Goal: Information Seeking & Learning: Learn about a topic

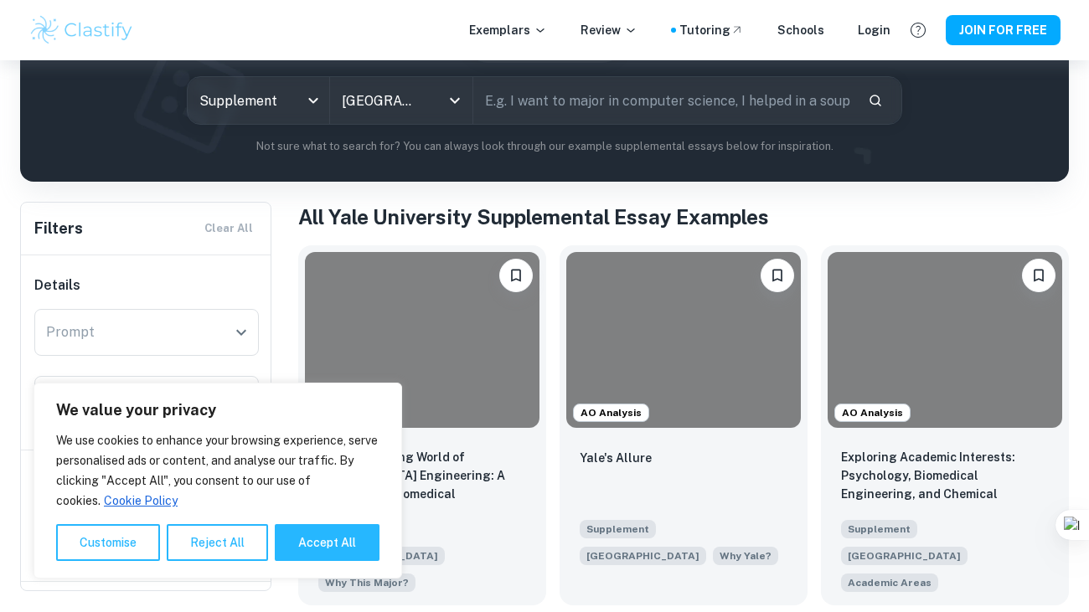
scroll to position [209, 0]
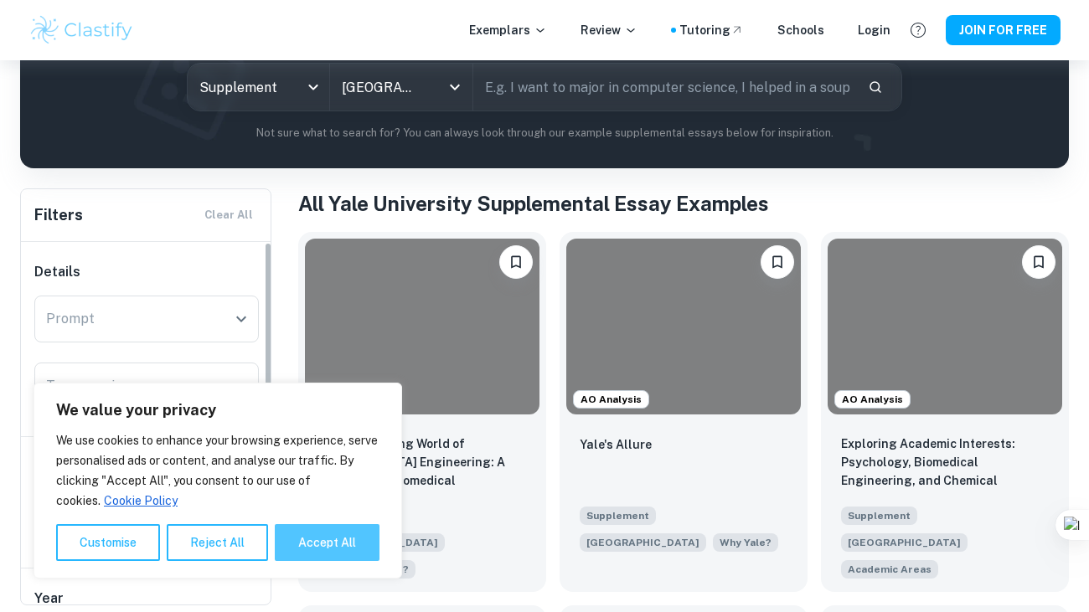
click at [298, 554] on button "Accept All" at bounding box center [327, 542] width 105 height 37
checkbox input "true"
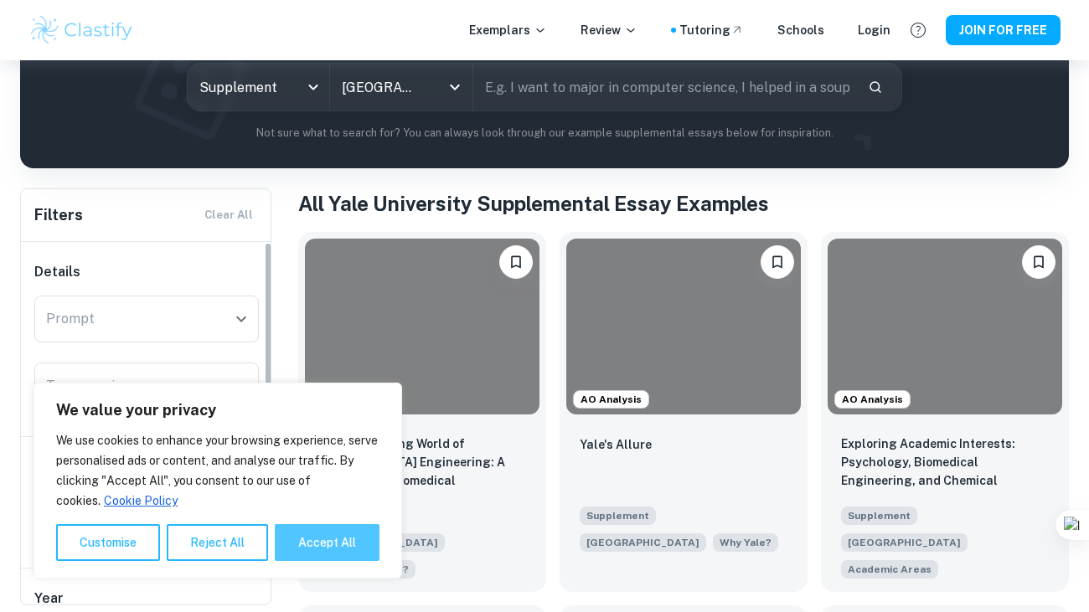
checkbox input "true"
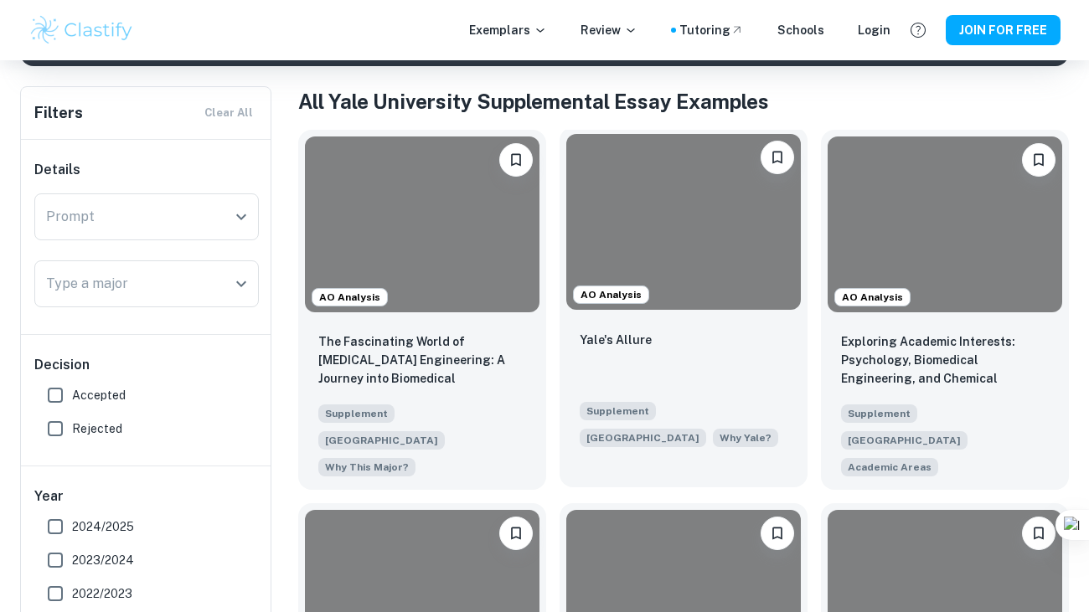
scroll to position [349, 0]
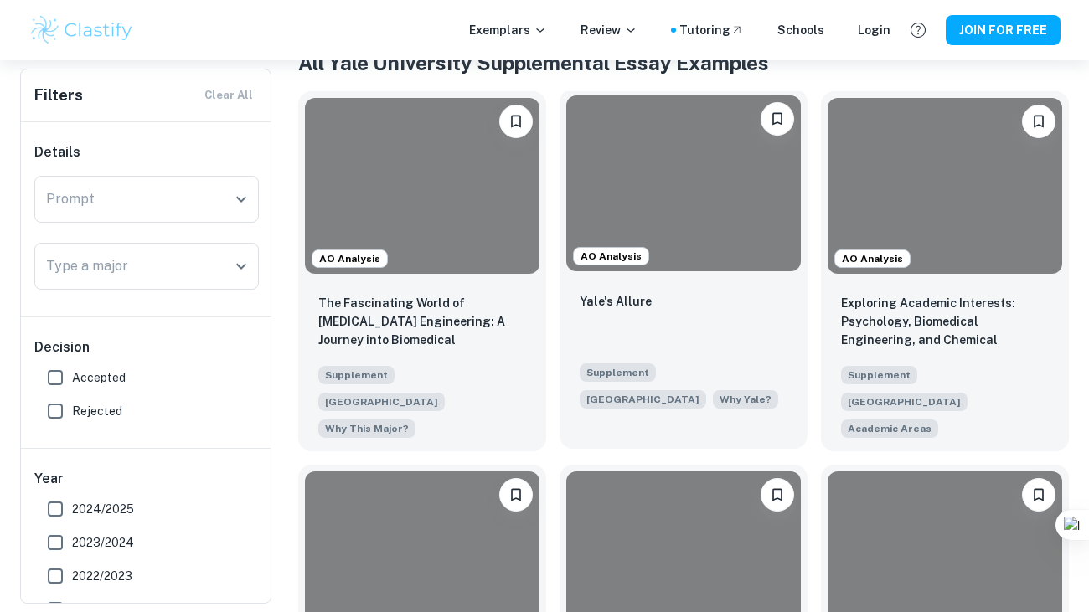
click at [654, 322] on div "Yale's Allure" at bounding box center [684, 320] width 208 height 57
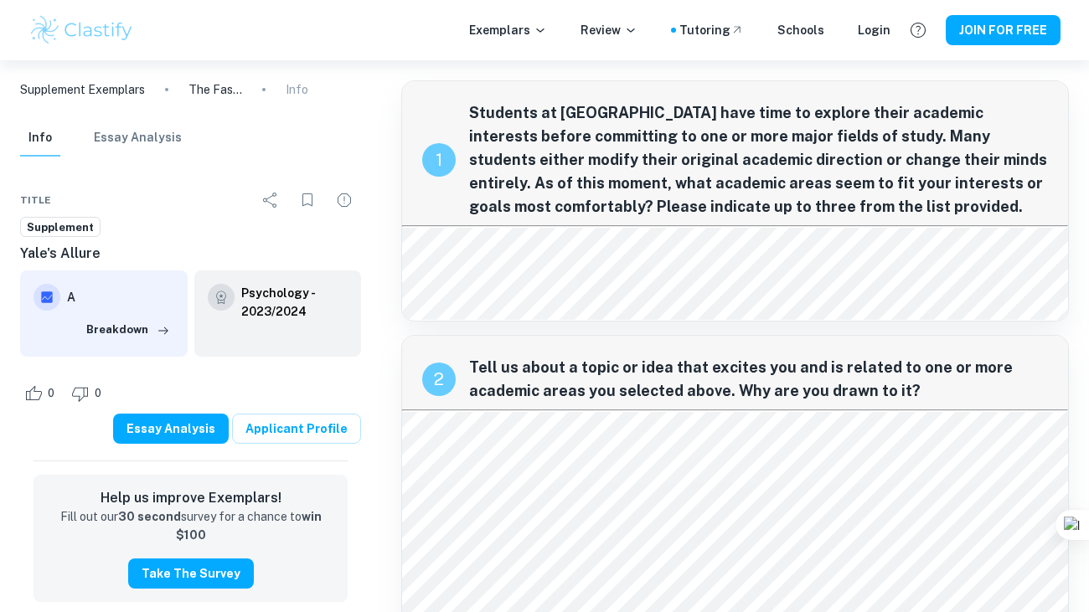
click at [633, 190] on span "Students at [GEOGRAPHIC_DATA] have time to explore their academic interests bef…" at bounding box center [758, 159] width 579 height 117
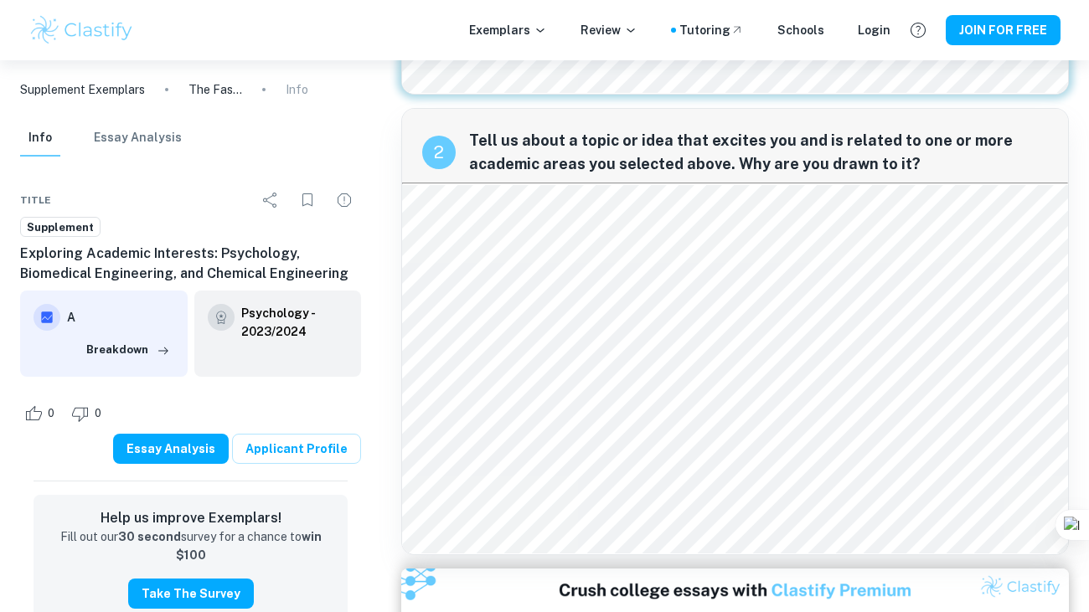
scroll to position [229, 0]
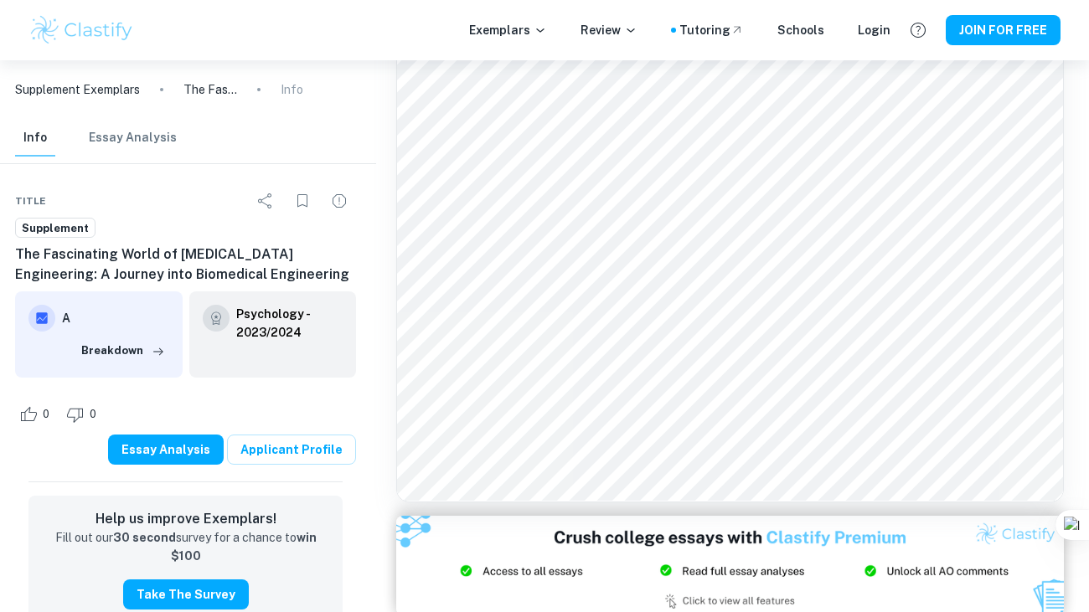
scroll to position [2298, 5]
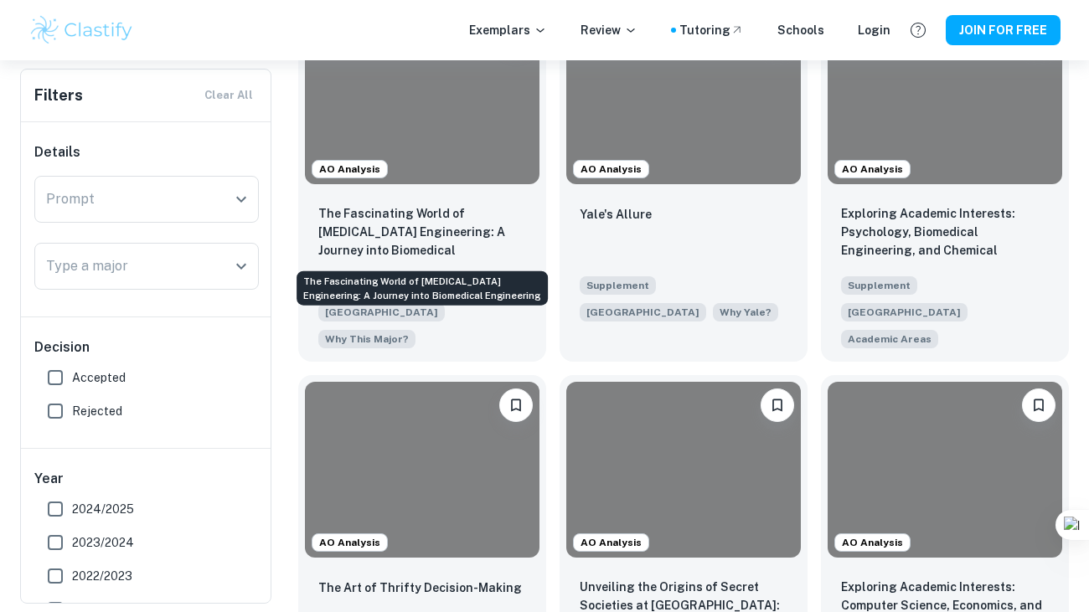
scroll to position [464, 0]
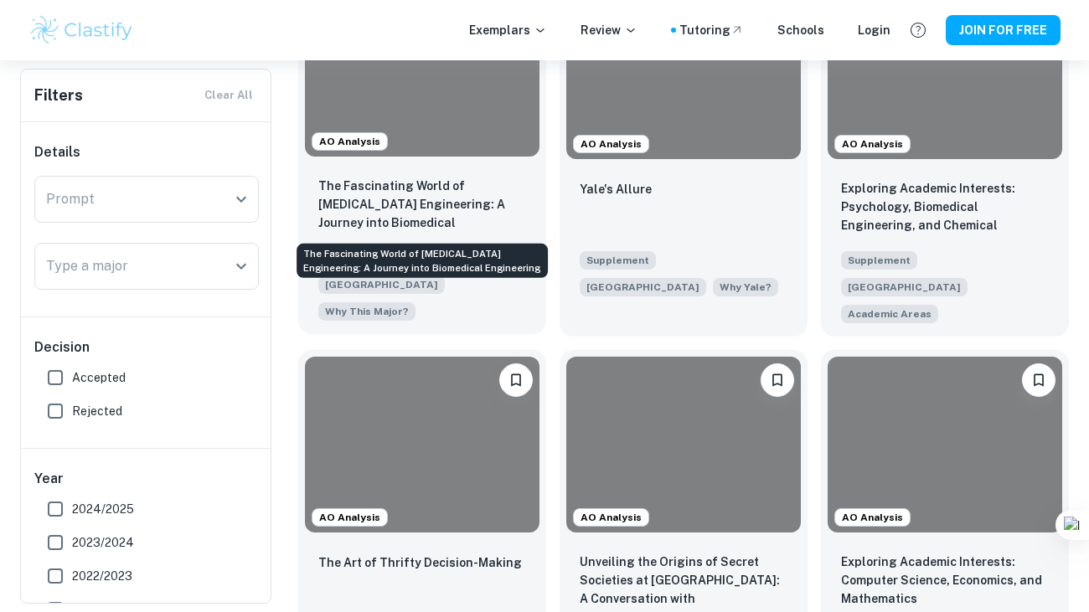
click at [429, 203] on p "The Fascinating World of [MEDICAL_DATA] Engineering: A Journey into Biomedical …" at bounding box center [422, 205] width 208 height 57
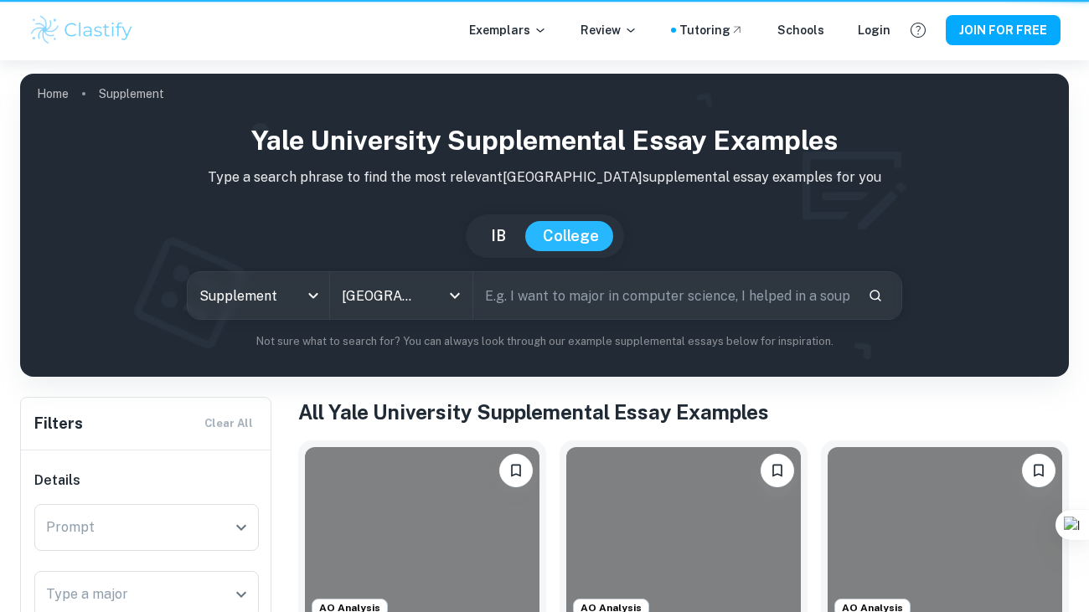
scroll to position [464, 0]
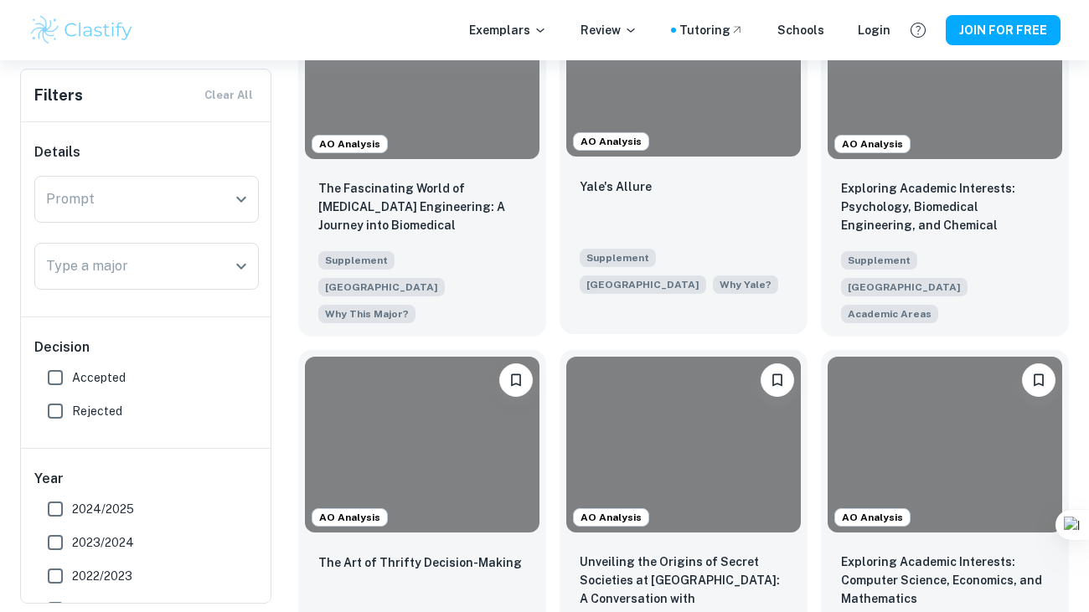
click at [747, 188] on div "Yale's Allure" at bounding box center [684, 205] width 208 height 57
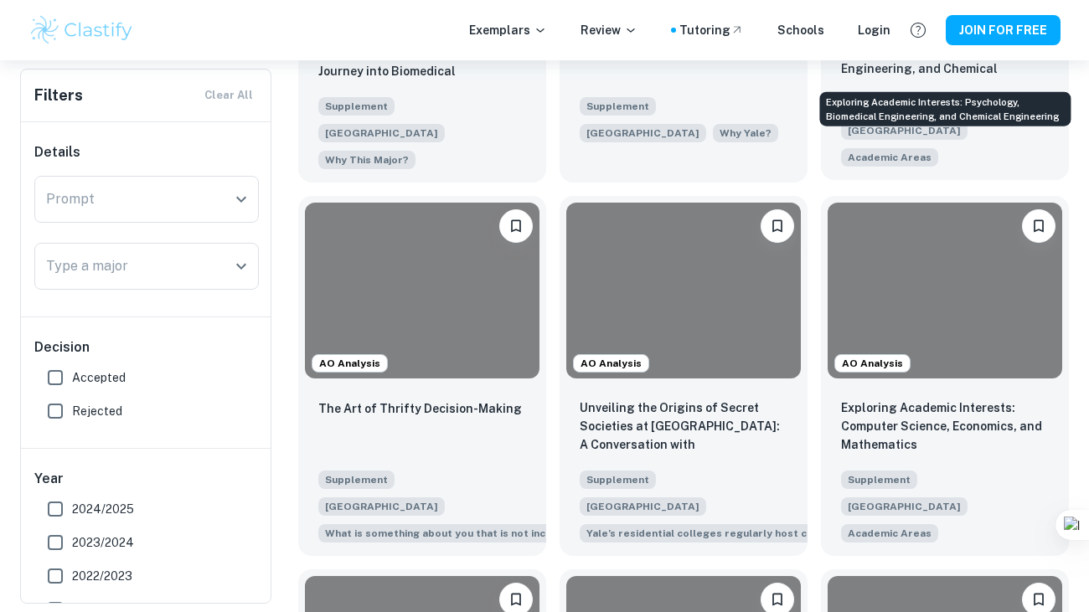
scroll to position [617, 0]
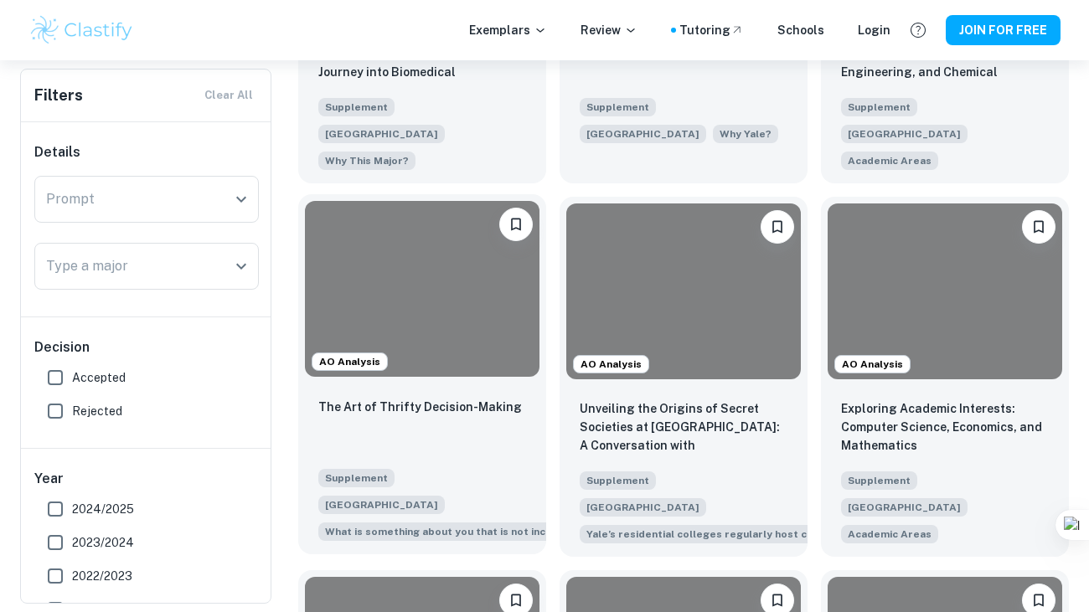
click at [405, 344] on div at bounding box center [422, 289] width 235 height 176
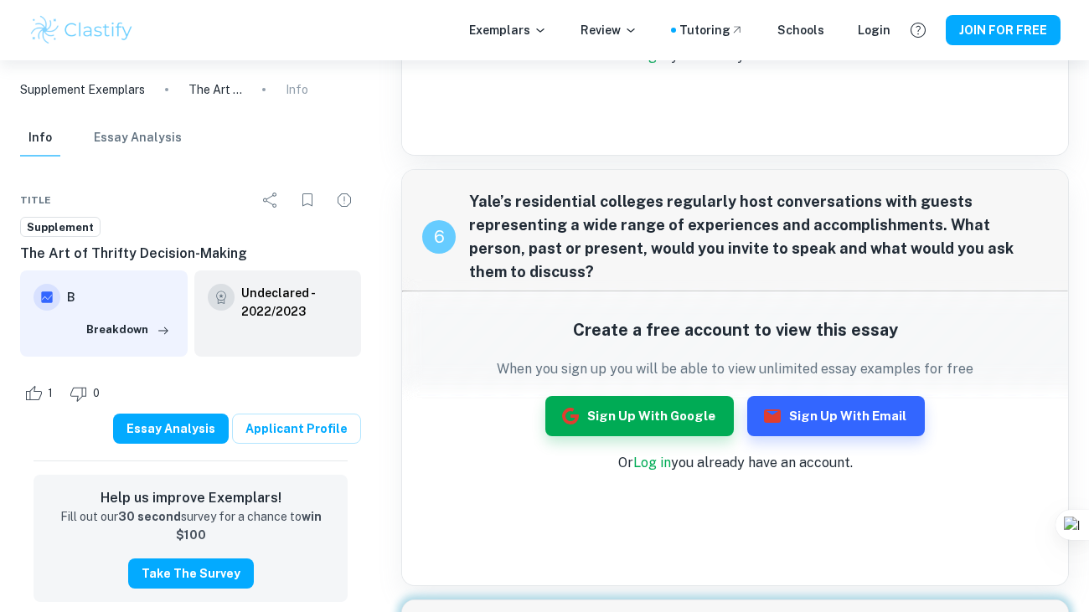
scroll to position [2131, 0]
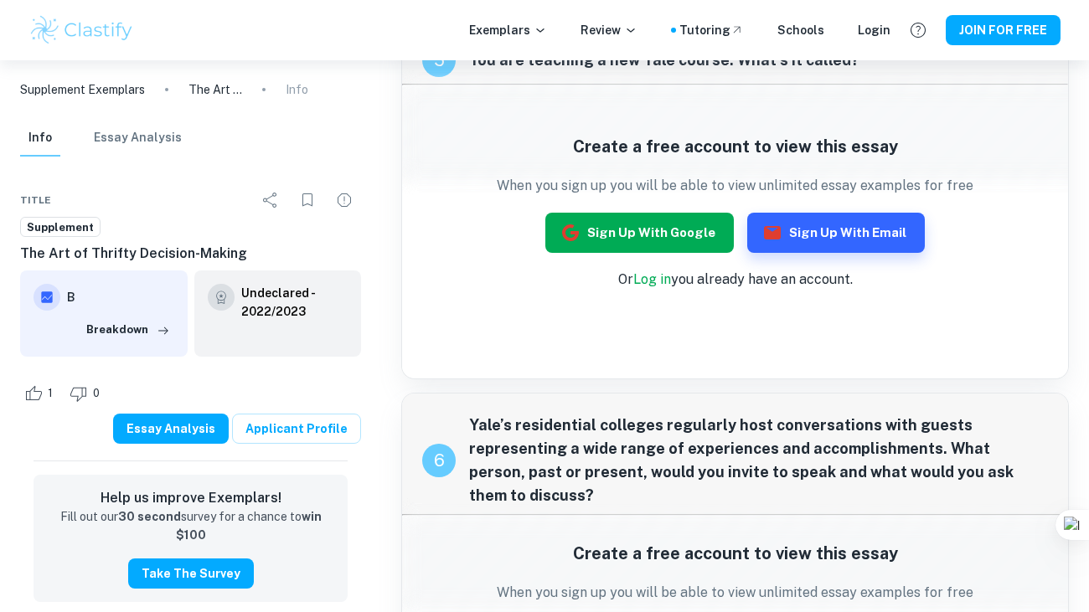
click at [615, 228] on button "Sign up with Google" at bounding box center [639, 233] width 188 height 40
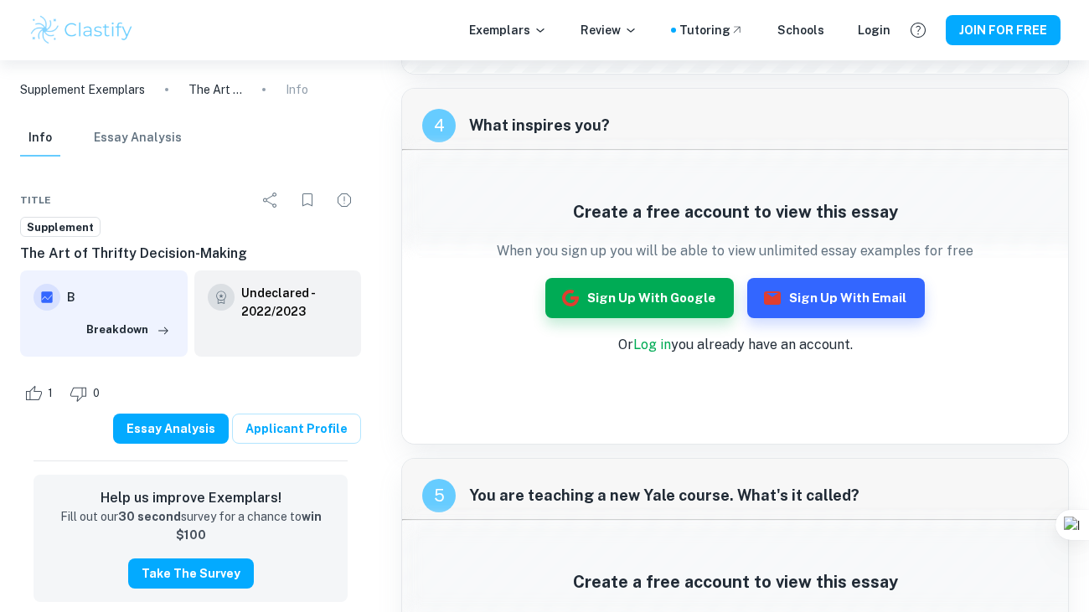
scroll to position [1798, 0]
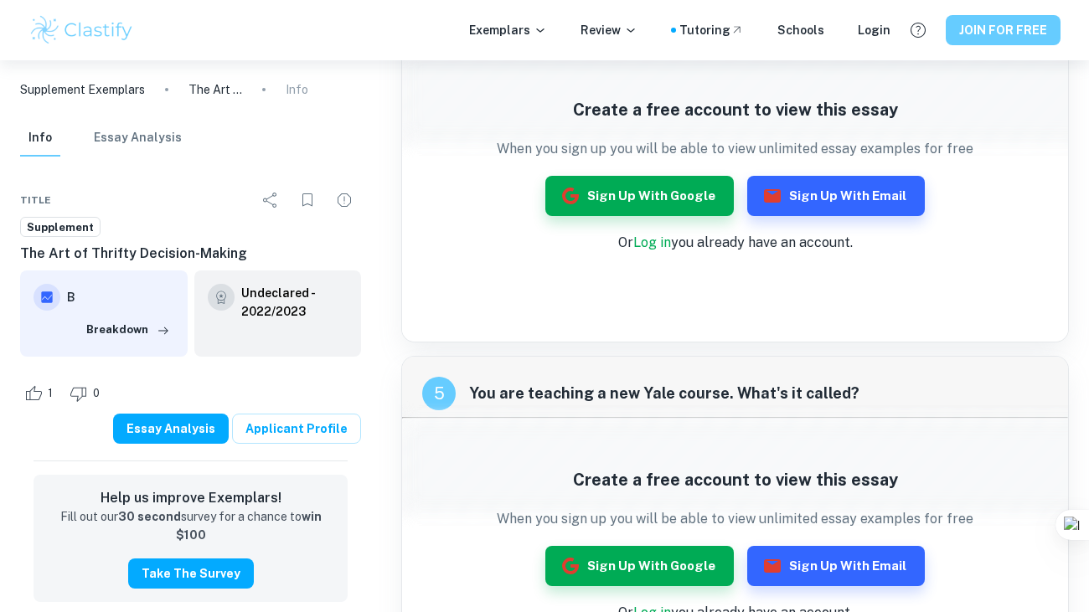
click at [996, 34] on button "JOIN FOR FREE" at bounding box center [1003, 30] width 115 height 30
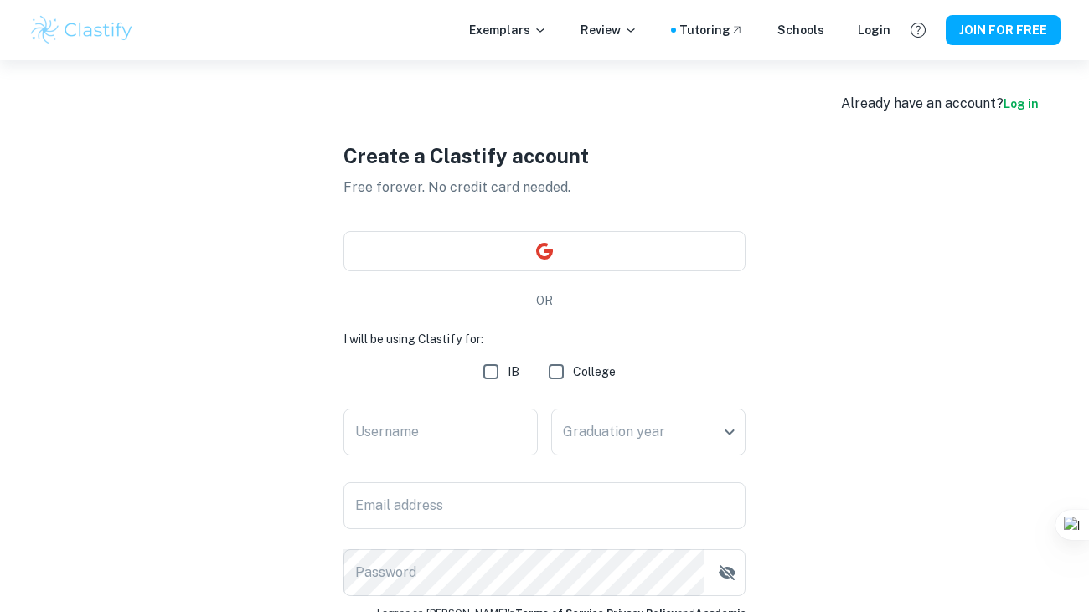
click at [463, 405] on div "I will be using Clastify for: IB College Username Username Graduation year ​ Gr…" at bounding box center [544, 463] width 402 height 266
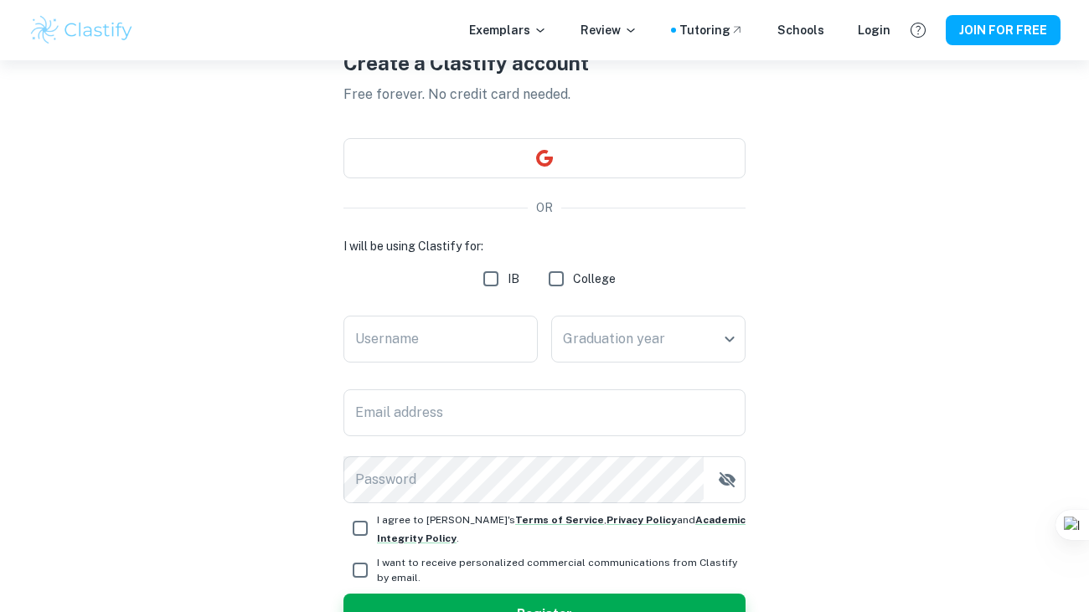
scroll to position [99, 0]
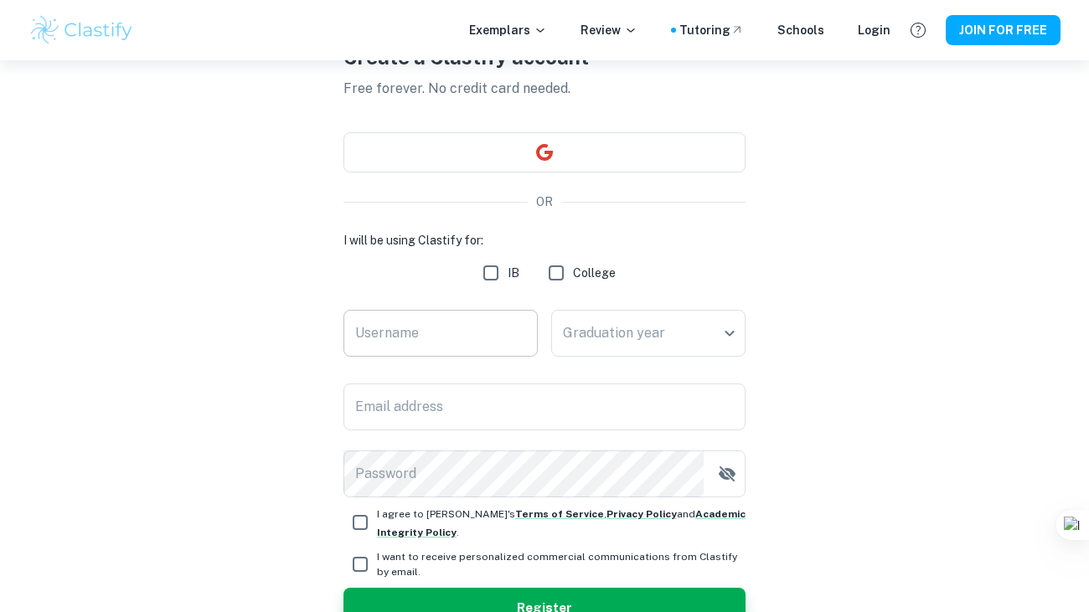
click at [484, 314] on input "Username" at bounding box center [440, 333] width 194 height 47
type input "allie"
click at [644, 328] on body "We value your privacy We use cookies to enhance your browsing experience, serve…" at bounding box center [544, 267] width 1089 height 612
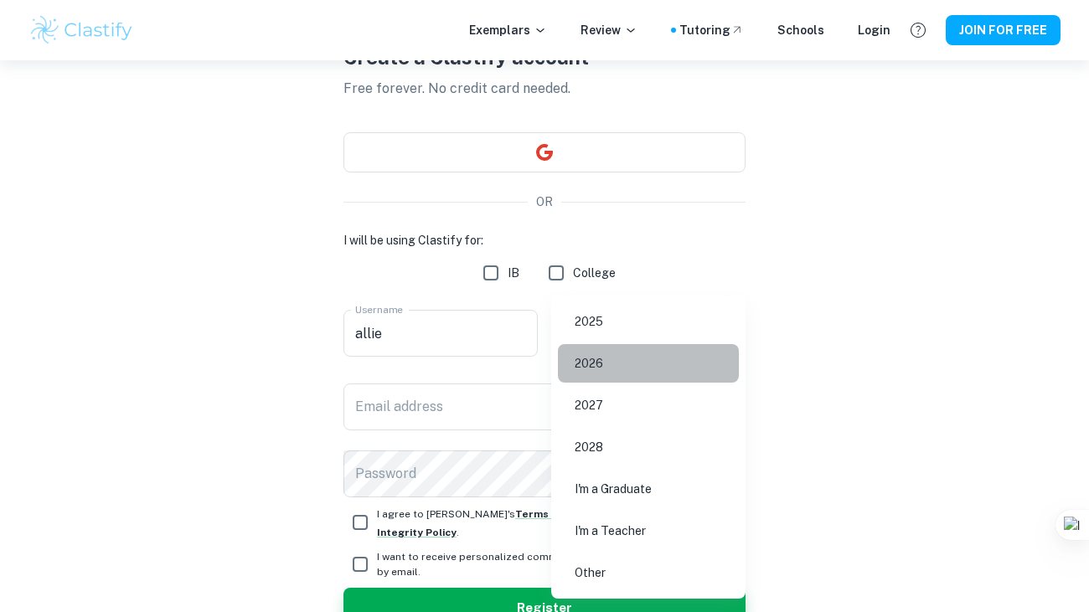
click at [617, 360] on li "2026" at bounding box center [648, 363] width 181 height 39
type input "2026"
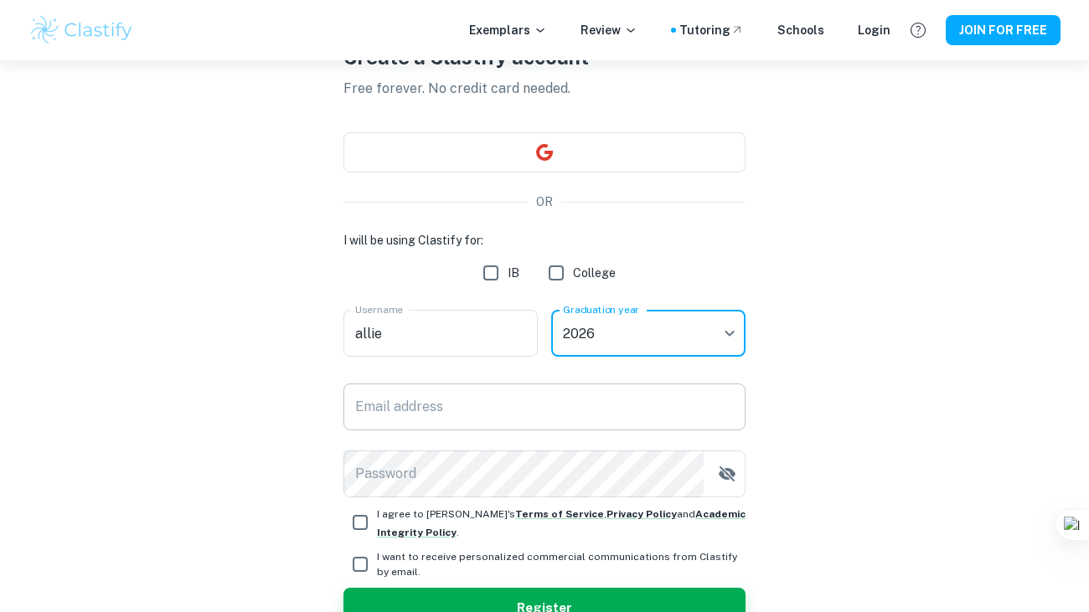
click at [534, 422] on input "Email address" at bounding box center [544, 407] width 402 height 47
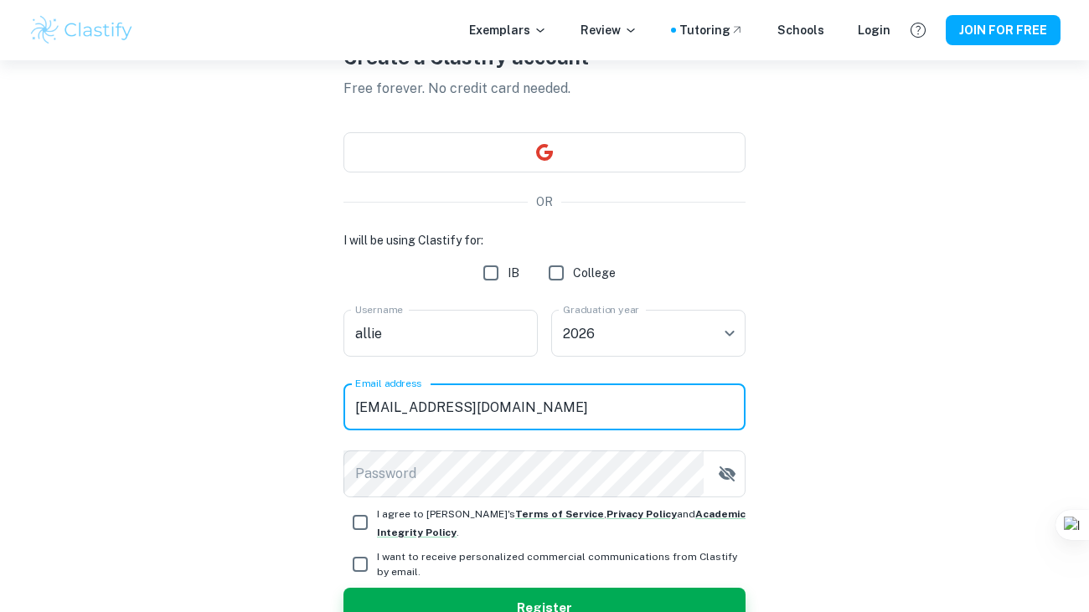
type input "alliedn1st@gmail.com"
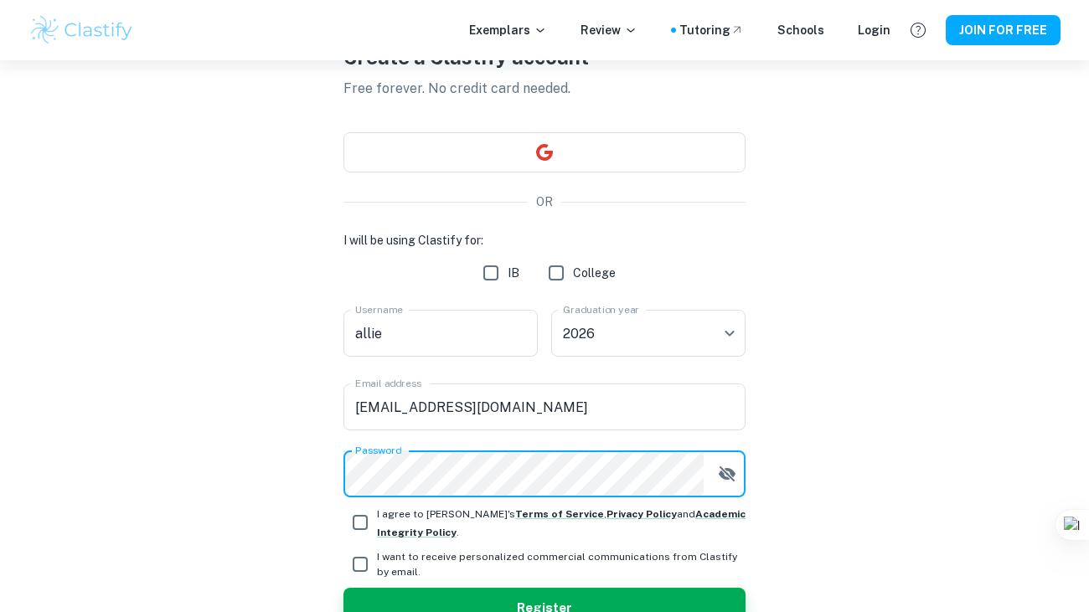
click at [715, 472] on button "button" at bounding box center [727, 474] width 34 height 34
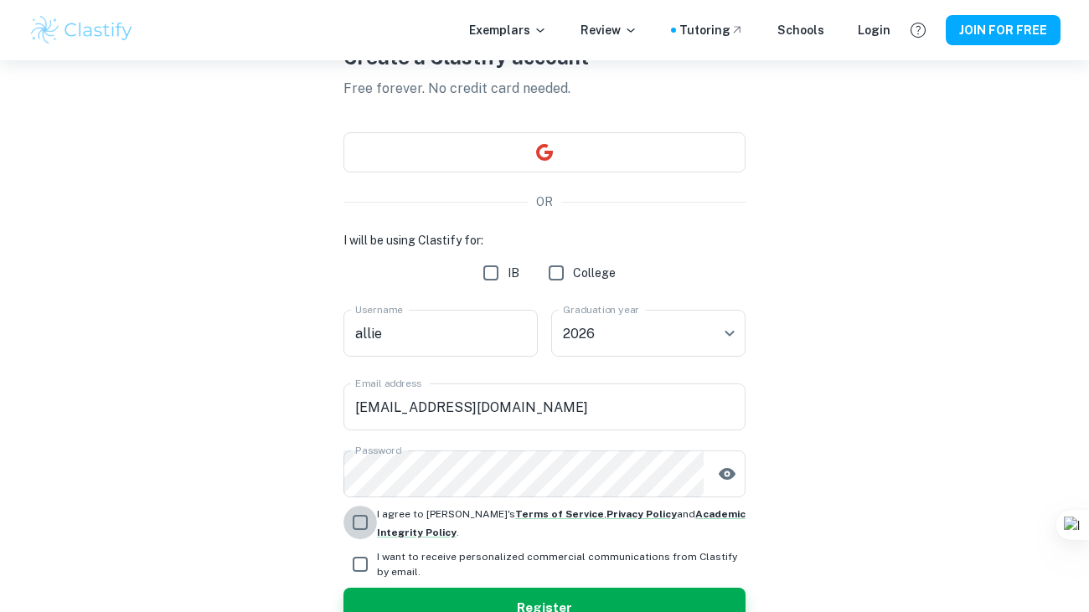
click at [362, 525] on input "I agree to Clastify's Terms of Service , Privacy Policy and Academic Integrity …" at bounding box center [360, 523] width 34 height 34
checkbox input "true"
click at [404, 594] on button "Register" at bounding box center [544, 608] width 402 height 40
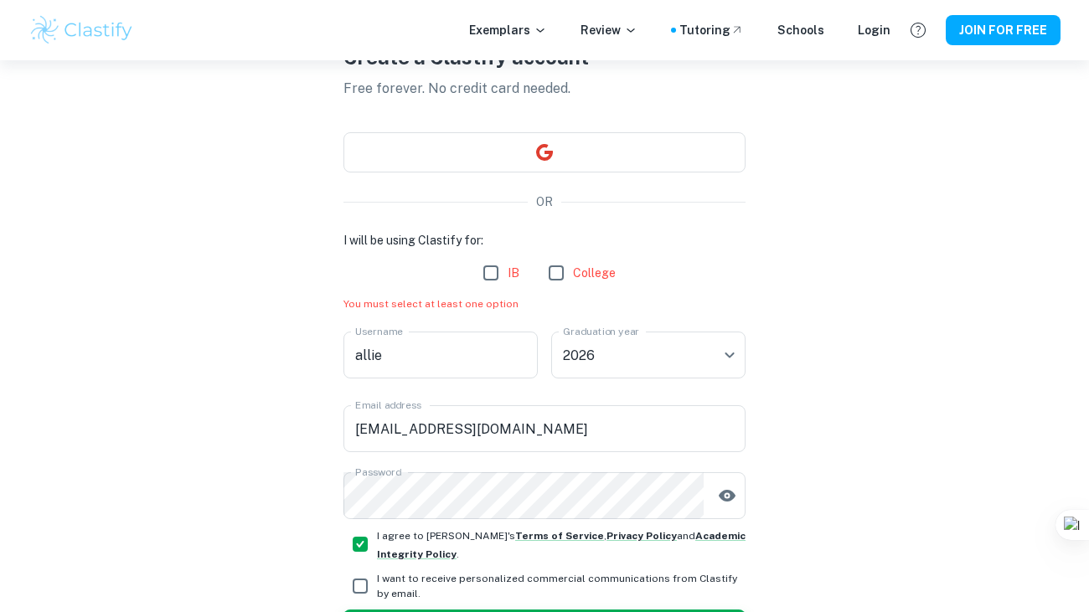
scroll to position [216, 0]
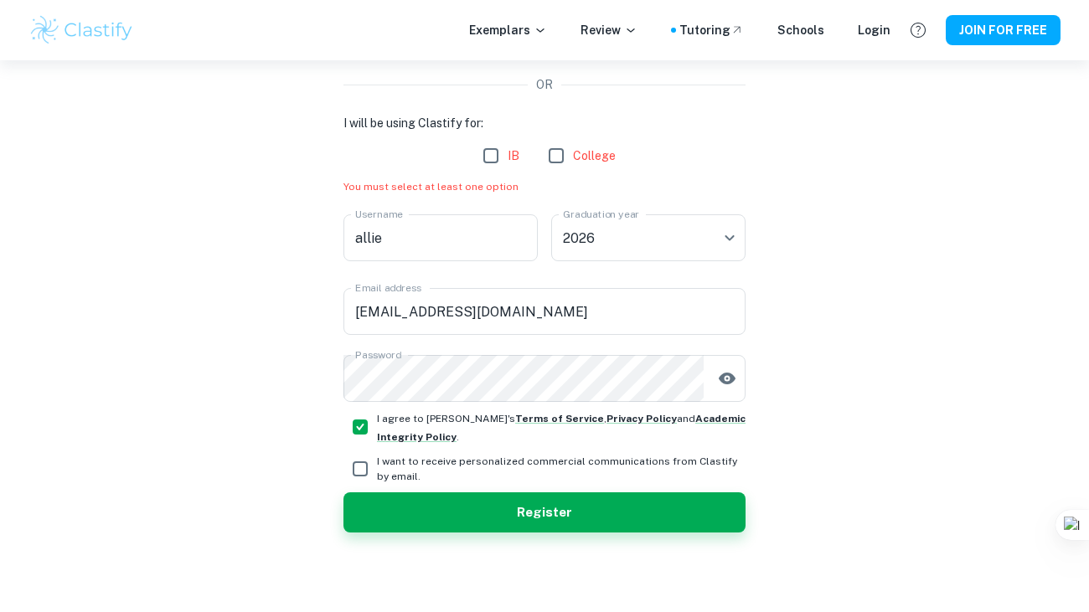
click at [556, 152] on input "College" at bounding box center [556, 156] width 34 height 34
checkbox input "true"
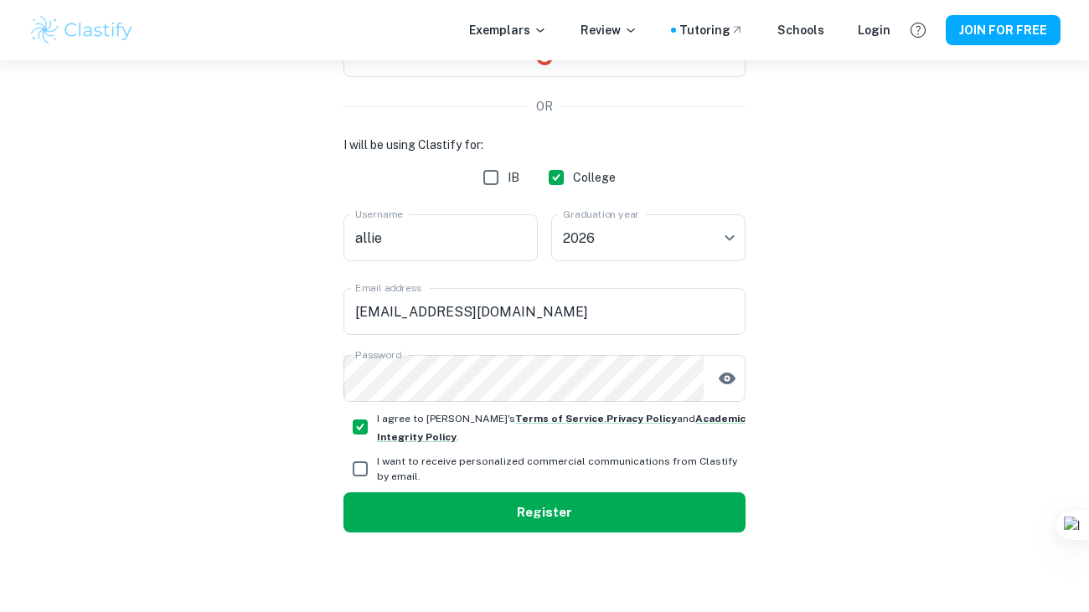
click at [519, 506] on button "Register" at bounding box center [544, 513] width 402 height 40
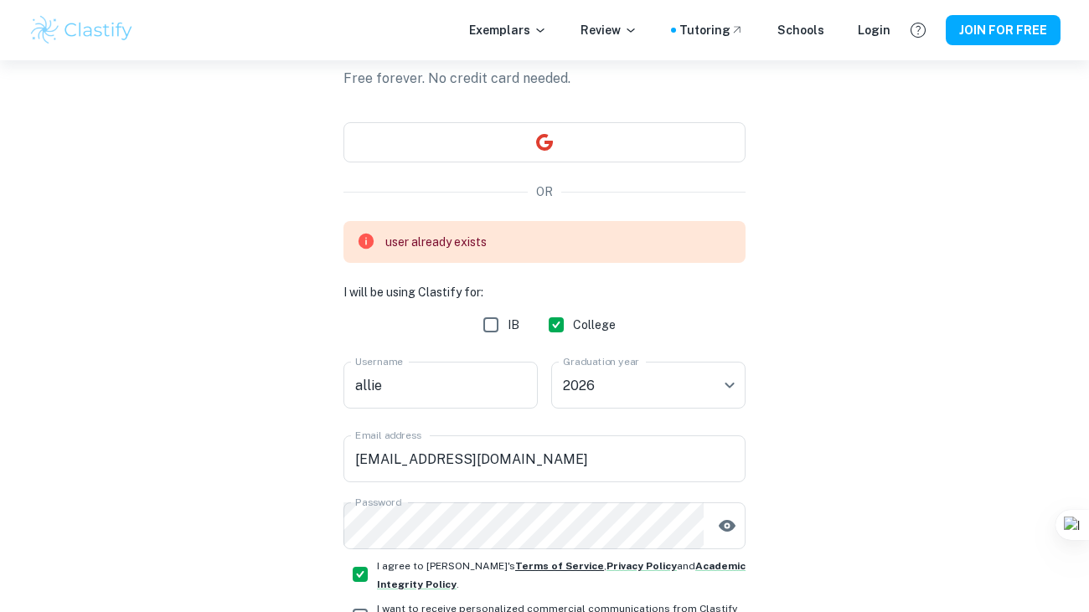
scroll to position [112, 0]
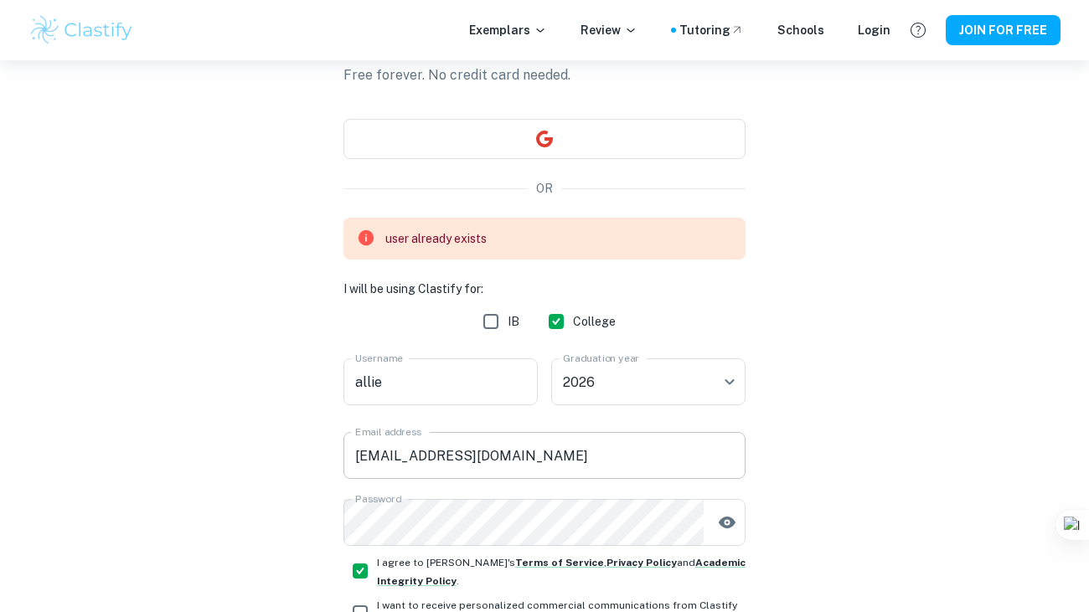
click at [422, 448] on input "alliedn1st@gmail.com" at bounding box center [544, 455] width 402 height 47
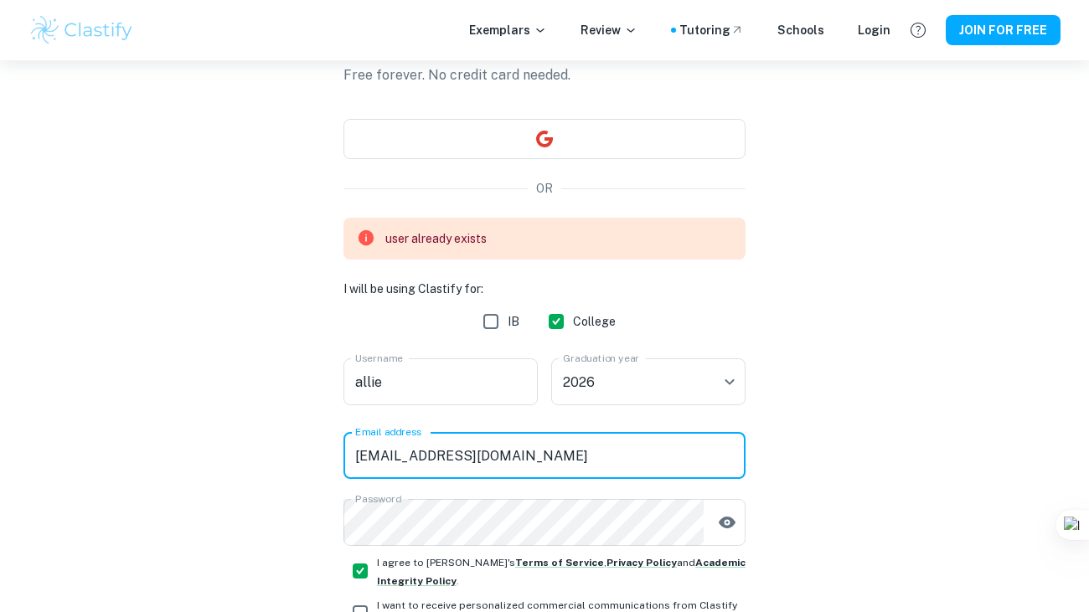
click at [419, 452] on input "alliedn1st@gmail.com" at bounding box center [544, 455] width 402 height 47
drag, startPoint x: 522, startPoint y: 456, endPoint x: 136, endPoint y: 430, distance: 387.0
click at [136, 430] on div "Create a Clastify account Free forever. No credit card needed. OR user already …" at bounding box center [544, 352] width 1032 height 809
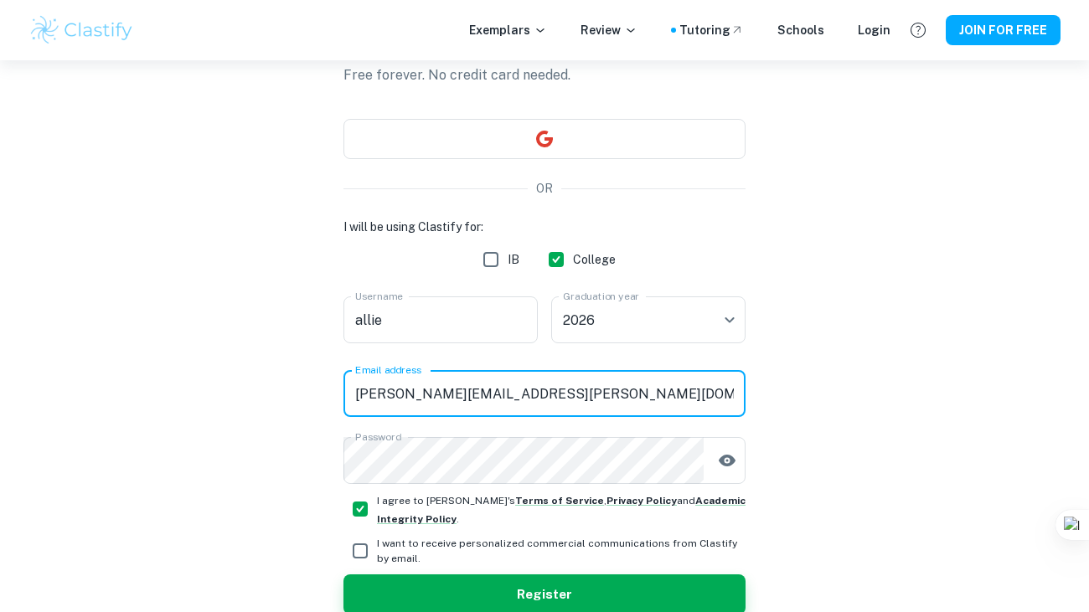
type input "alexandra.nottage@lbusd.org"
click at [343, 575] on button "Register" at bounding box center [544, 595] width 402 height 40
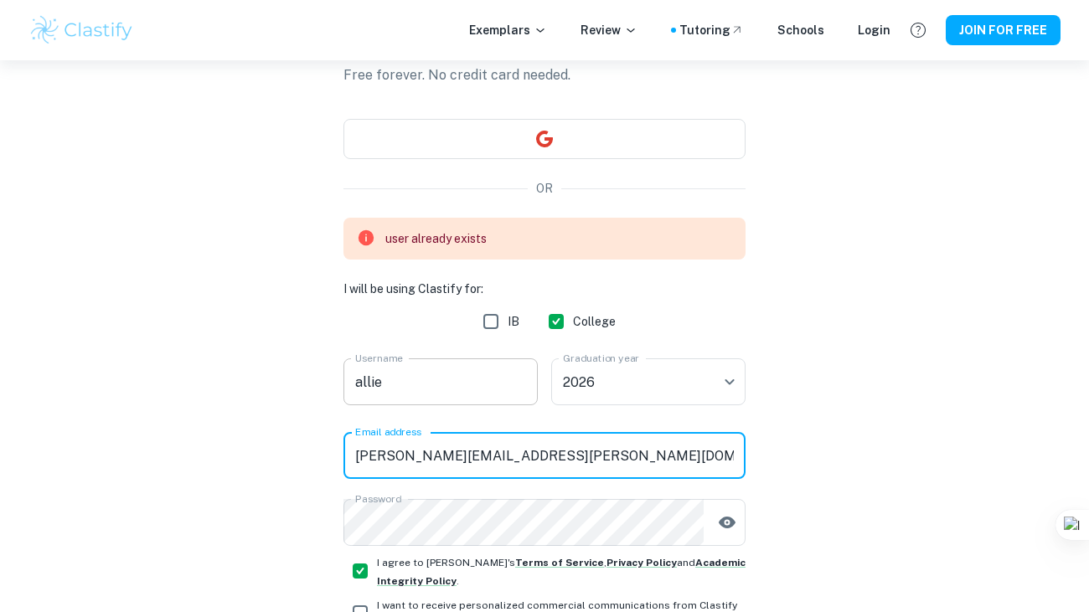
click at [413, 373] on div "user already exists I will be using Clastify for: IB College Username allie Use…" at bounding box center [544, 382] width 402 height 328
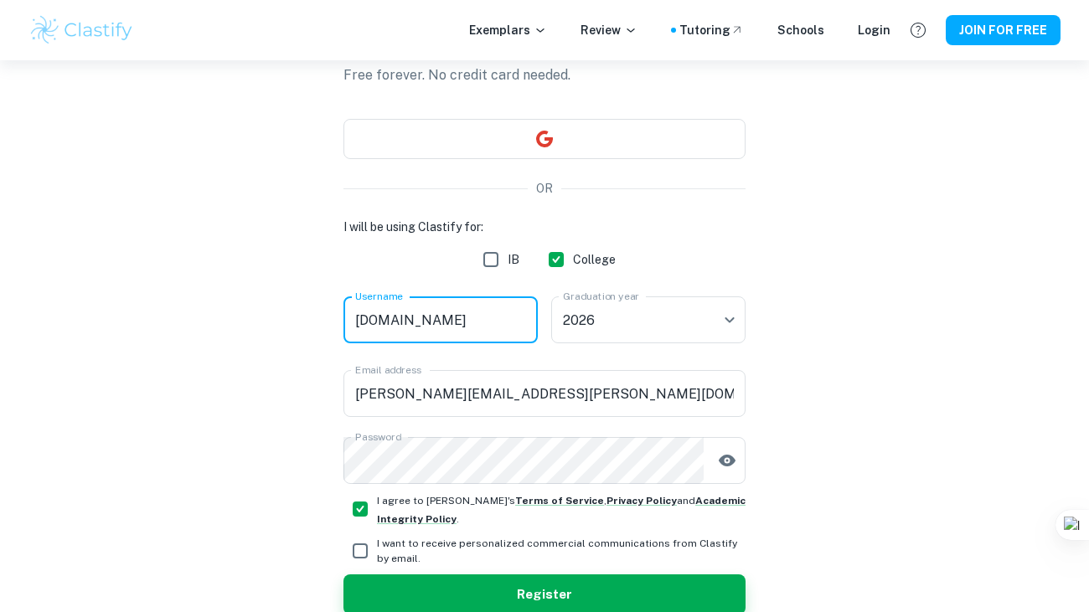
click at [343, 575] on button "Register" at bounding box center [544, 595] width 402 height 40
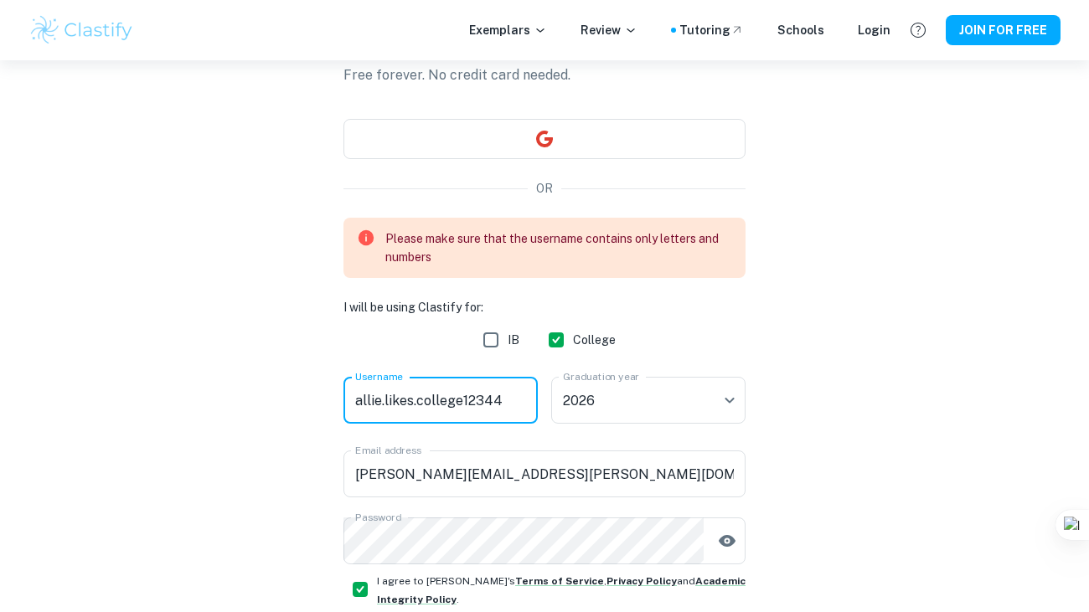
click at [415, 404] on input "allie.likes.college12344" at bounding box center [440, 400] width 194 height 47
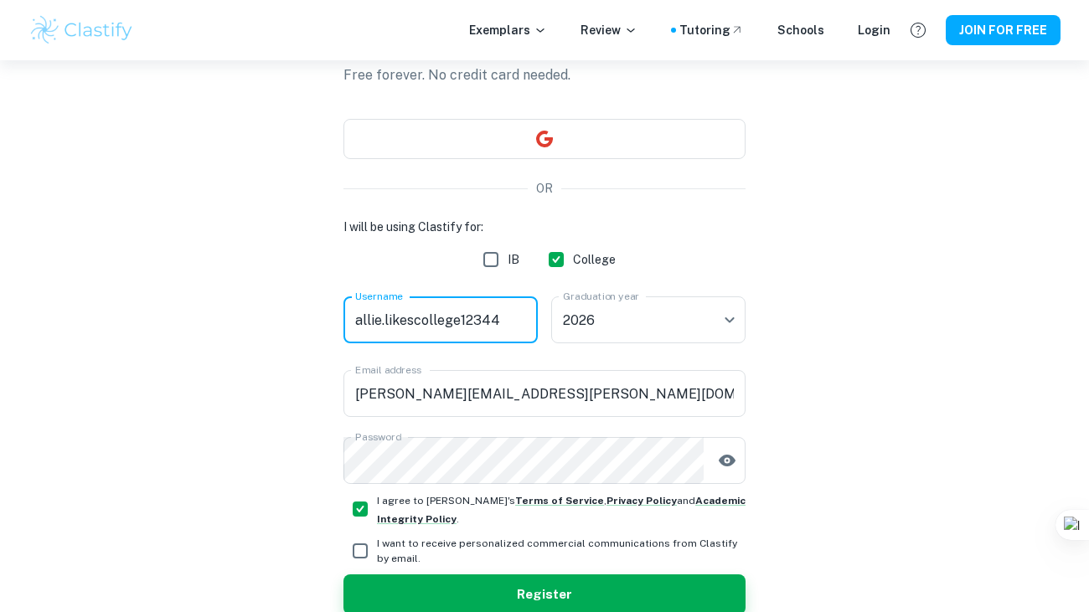
click at [384, 320] on input "allie.likescollege12344" at bounding box center [440, 320] width 194 height 47
type input "allielikescollege12344"
click at [343, 575] on button "Register" at bounding box center [544, 595] width 402 height 40
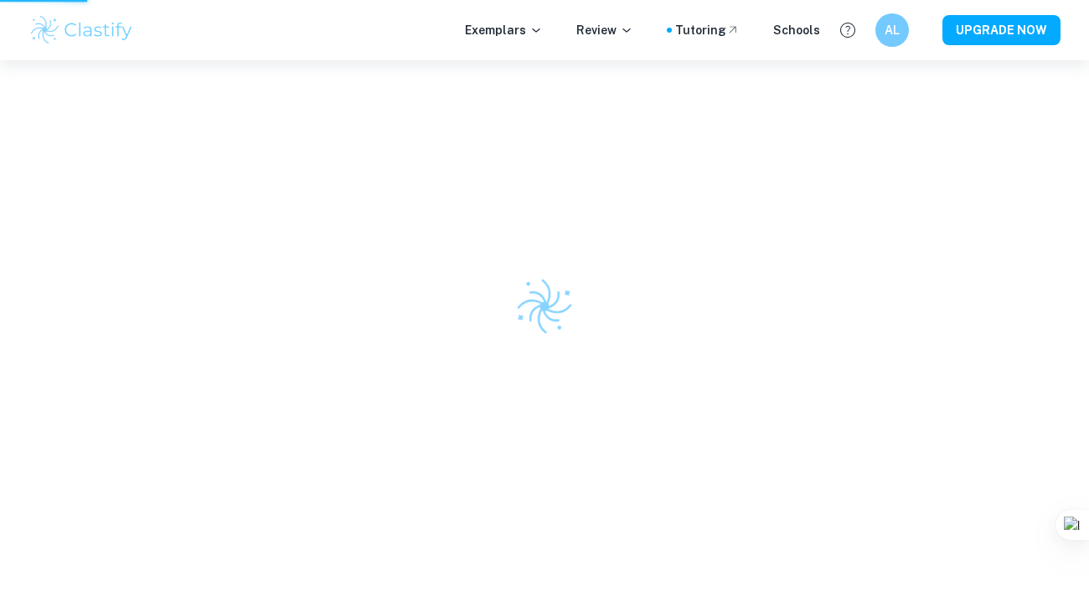
scroll to position [60, 0]
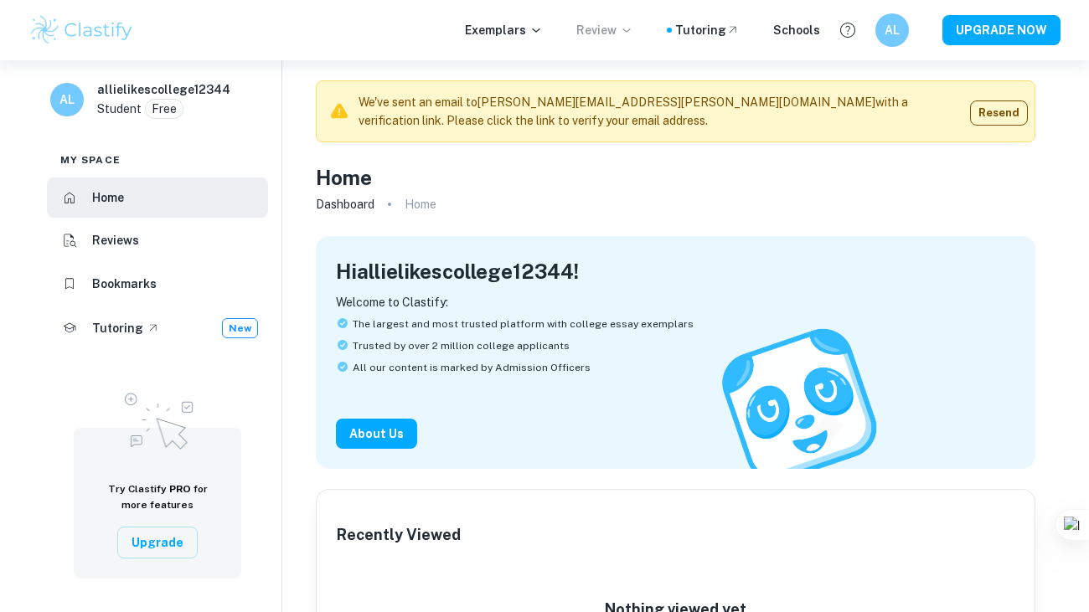
click at [610, 33] on p "Review" at bounding box center [604, 30] width 57 height 18
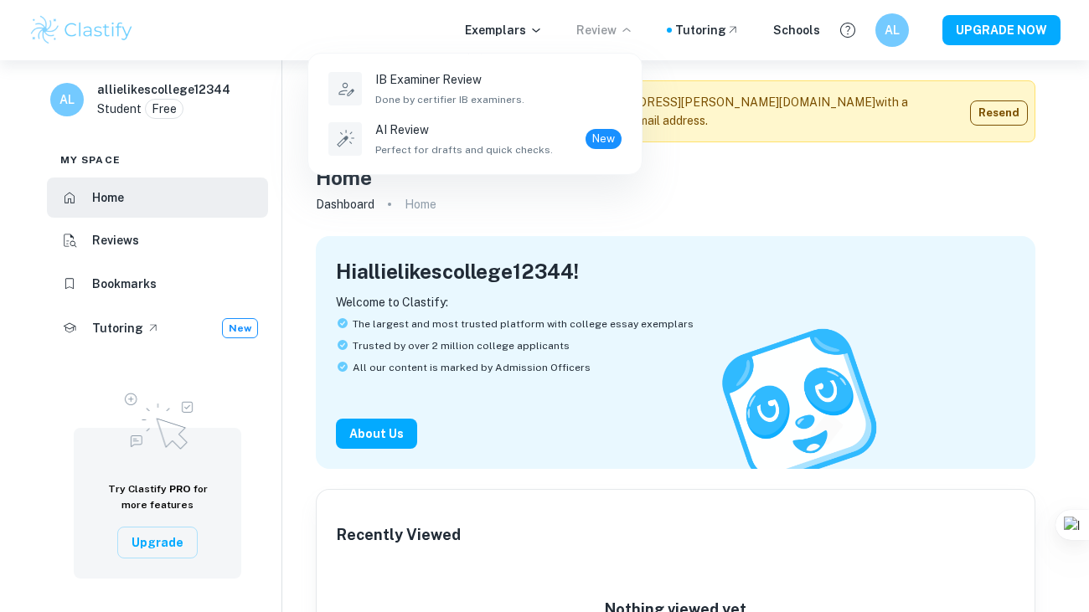
click at [520, 31] on div at bounding box center [544, 306] width 1089 height 612
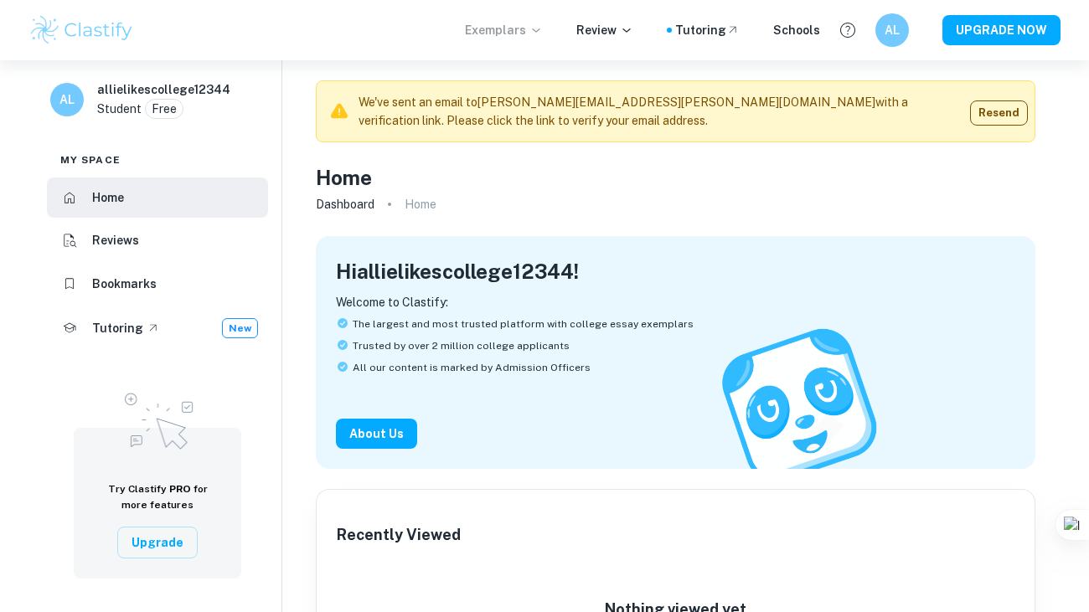
click at [521, 32] on p "Exemplars" at bounding box center [504, 30] width 78 height 18
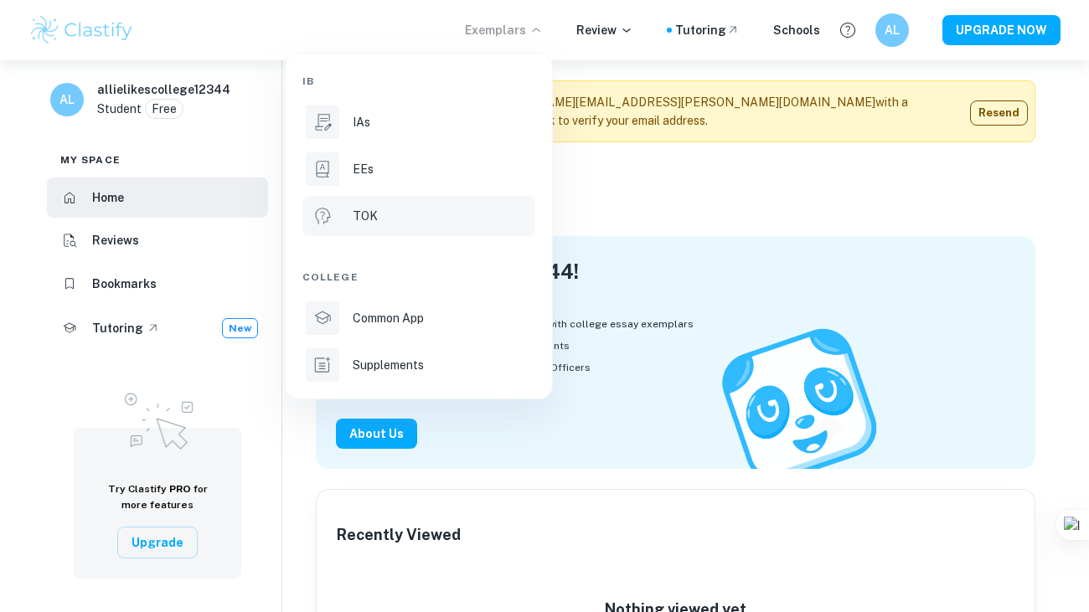
scroll to position [71, 0]
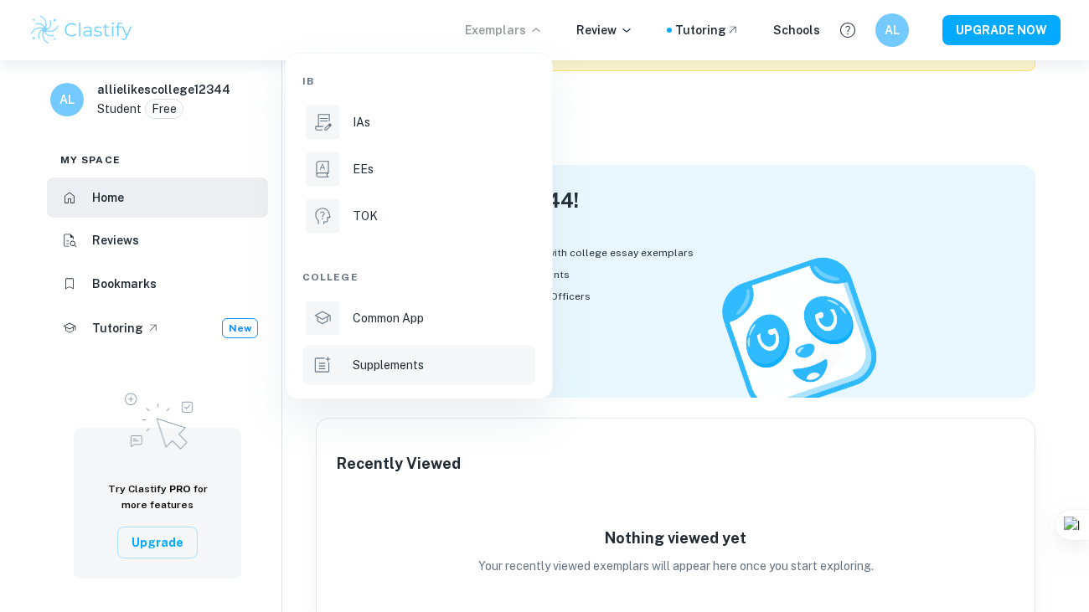
click at [454, 364] on div "Supplements" at bounding box center [442, 365] width 179 height 18
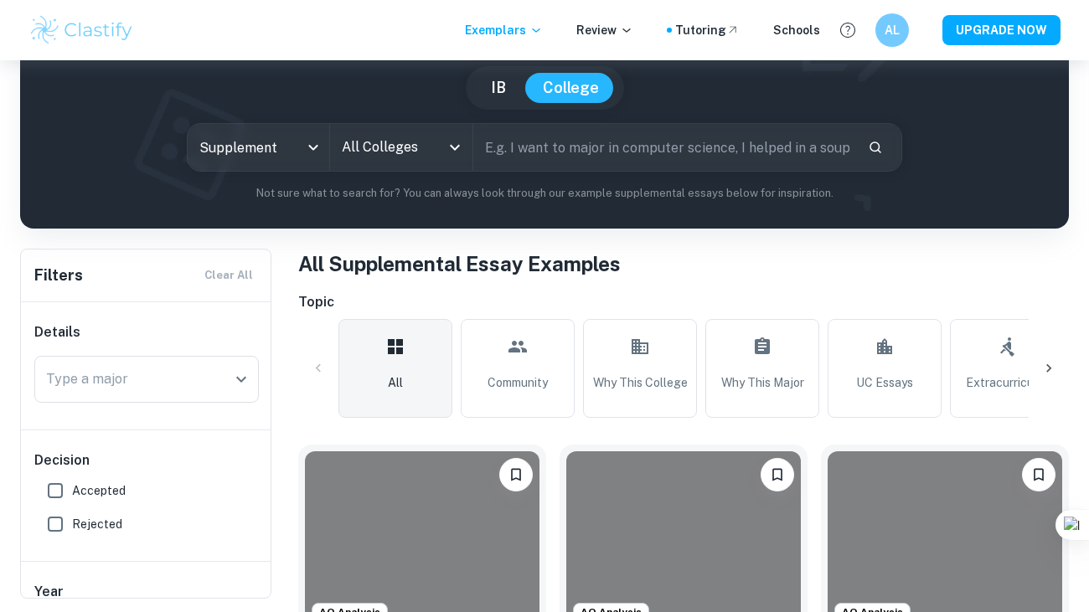
scroll to position [139, 0]
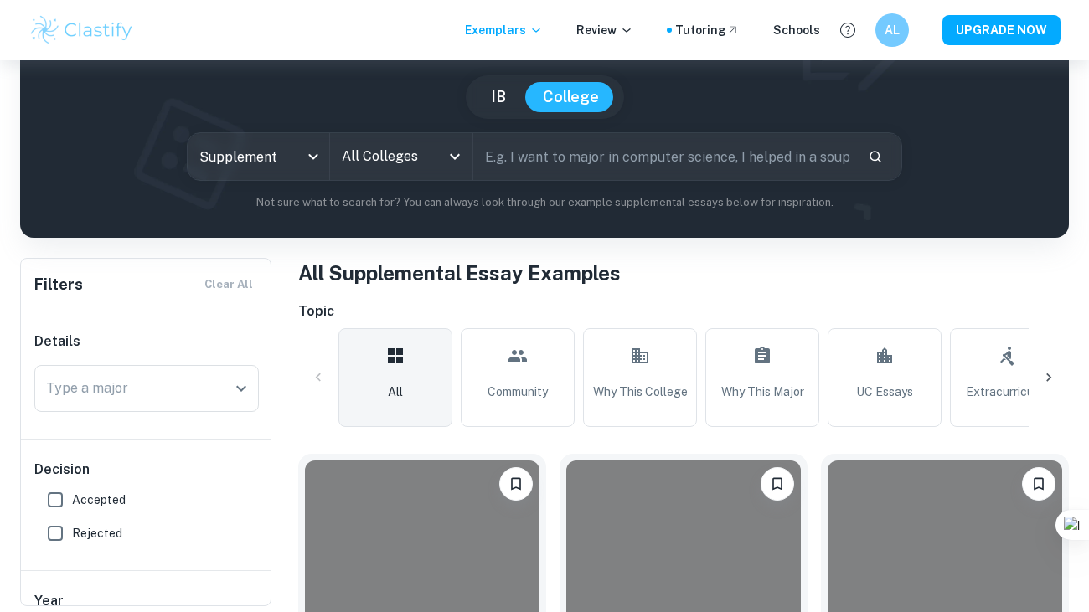
click at [413, 160] on input "All Colleges" at bounding box center [388, 157] width 101 height 32
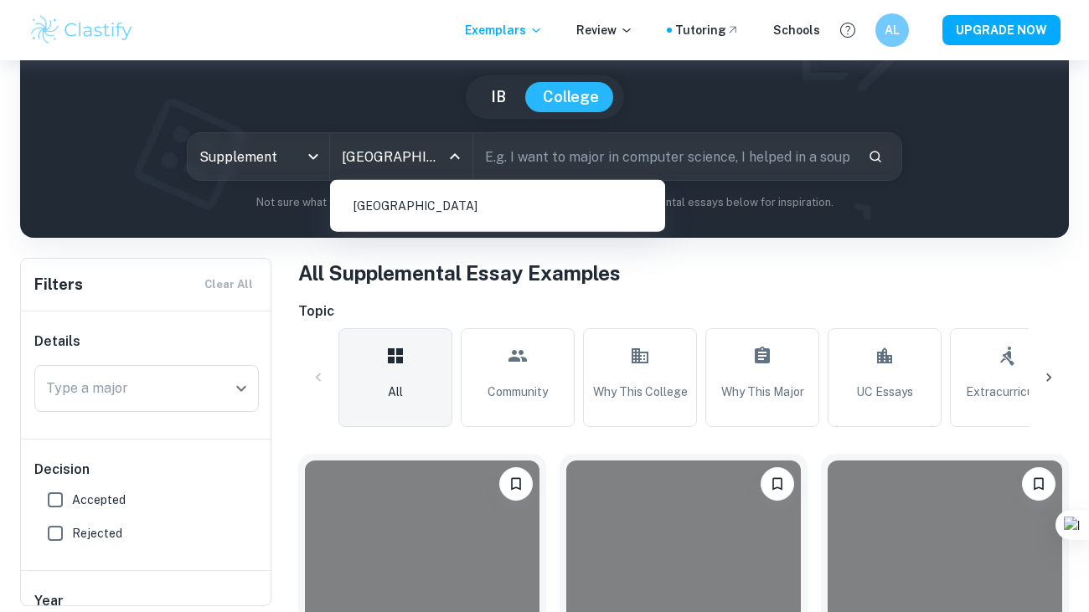
type input "yale"
click at [565, 187] on li "[GEOGRAPHIC_DATA]" at bounding box center [498, 206] width 322 height 39
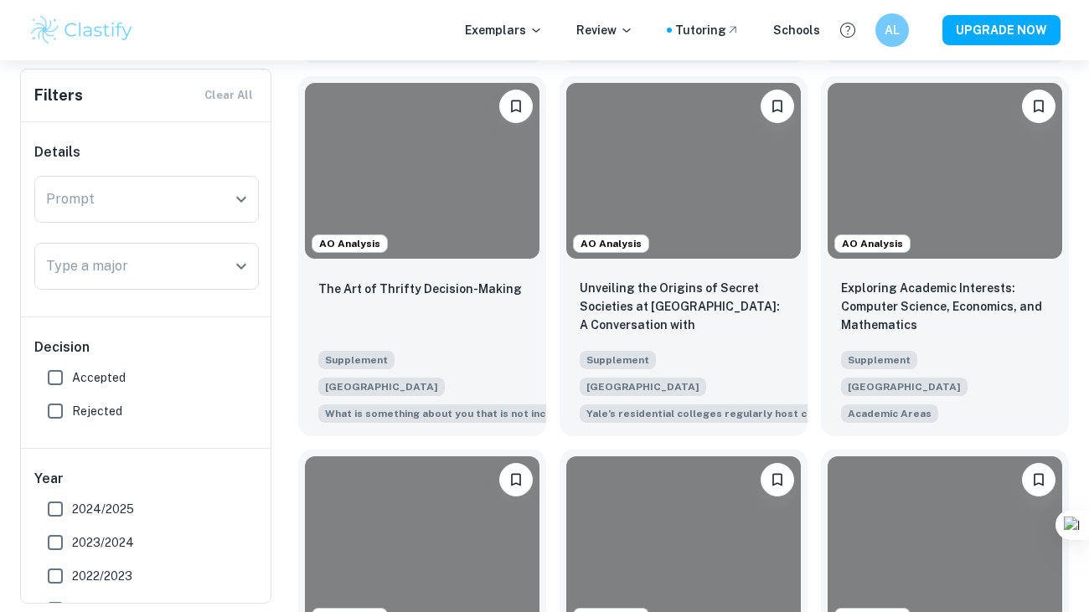
scroll to position [740, 0]
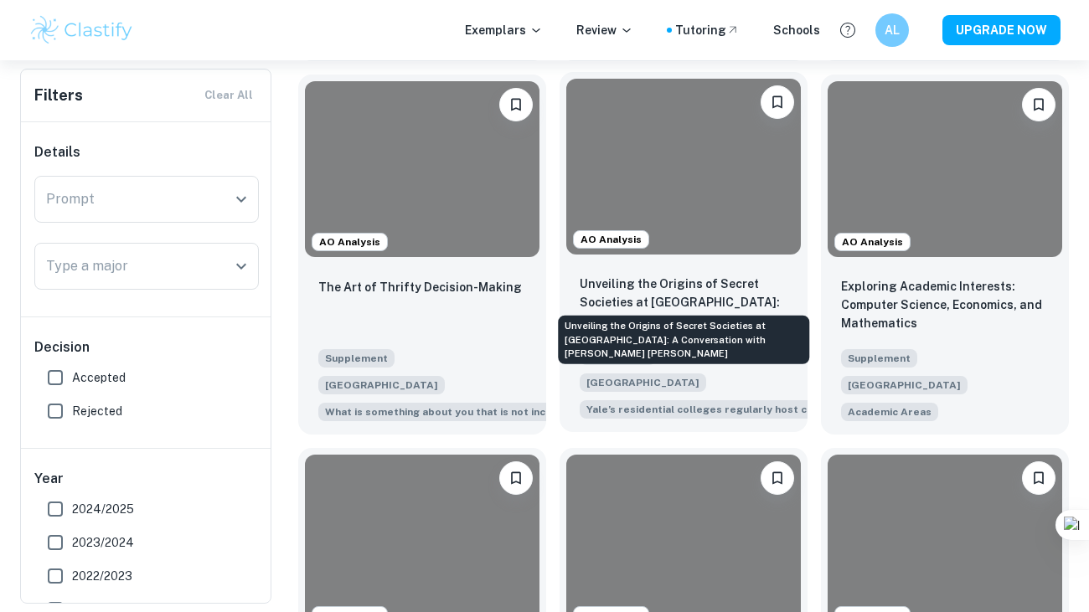
click at [750, 297] on p "Unveiling the Origins of Secret Societies at [GEOGRAPHIC_DATA]: A Conversation …" at bounding box center [684, 303] width 208 height 57
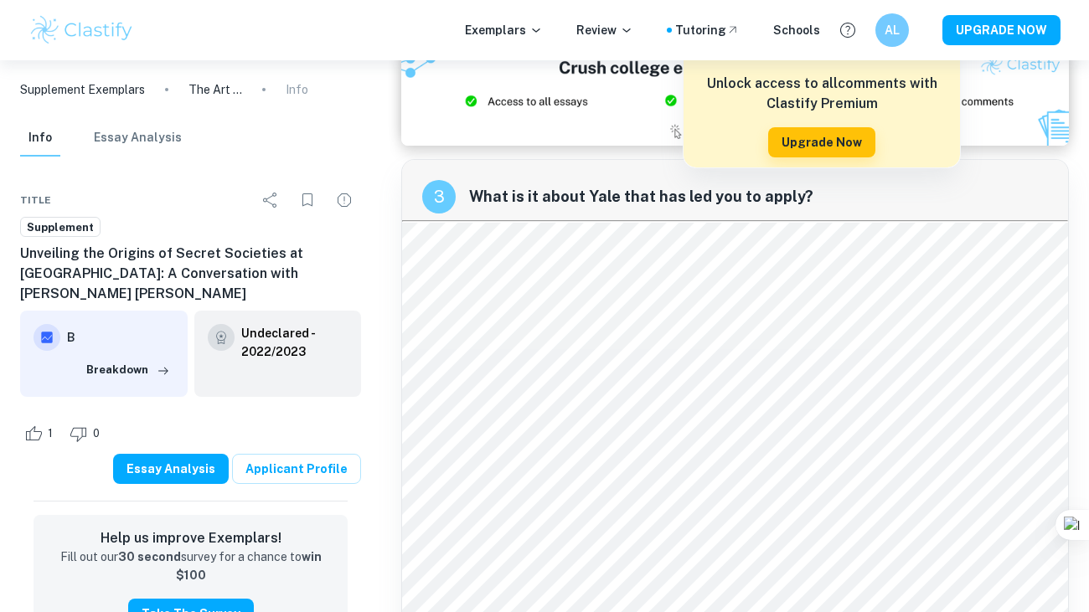
scroll to position [749, 0]
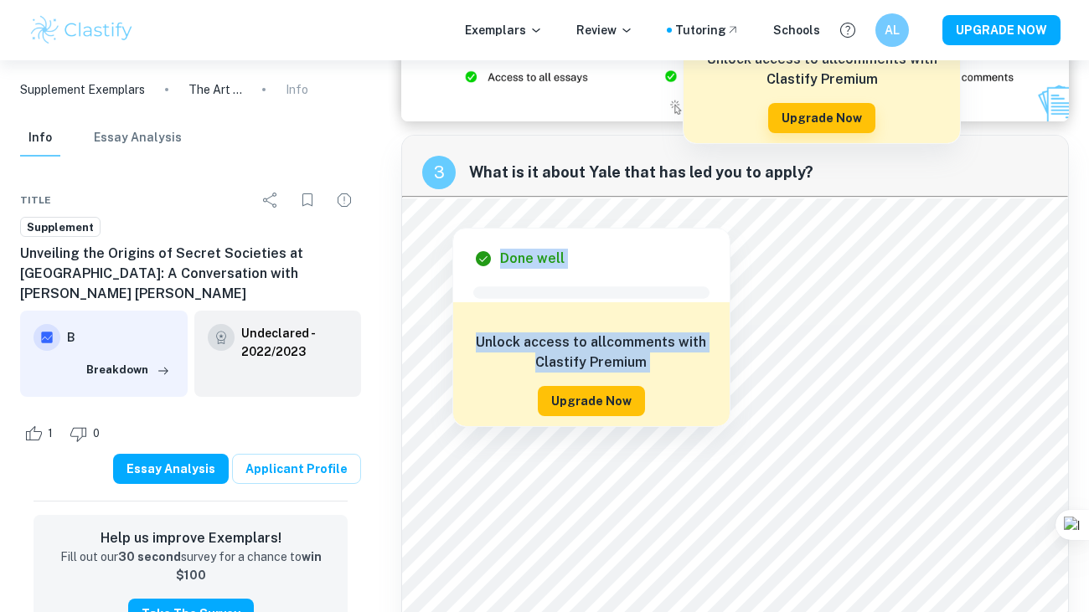
drag, startPoint x: 484, startPoint y: 217, endPoint x: 591, endPoint y: 405, distance: 216.8
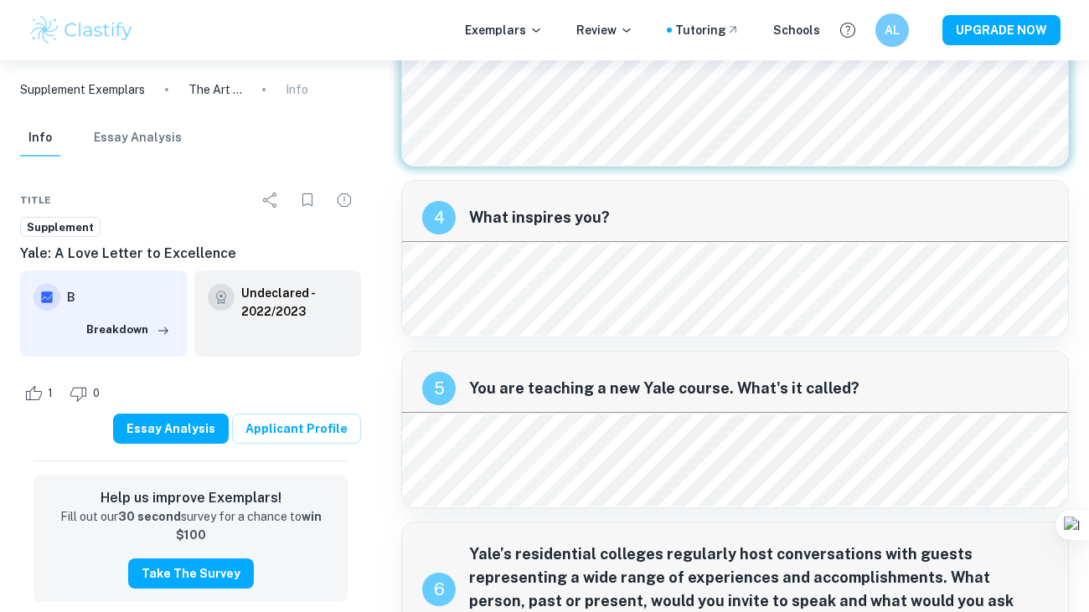
scroll to position [1604, 0]
click at [476, 376] on span "You are teaching a new Yale course. What's it called?" at bounding box center [758, 387] width 579 height 23
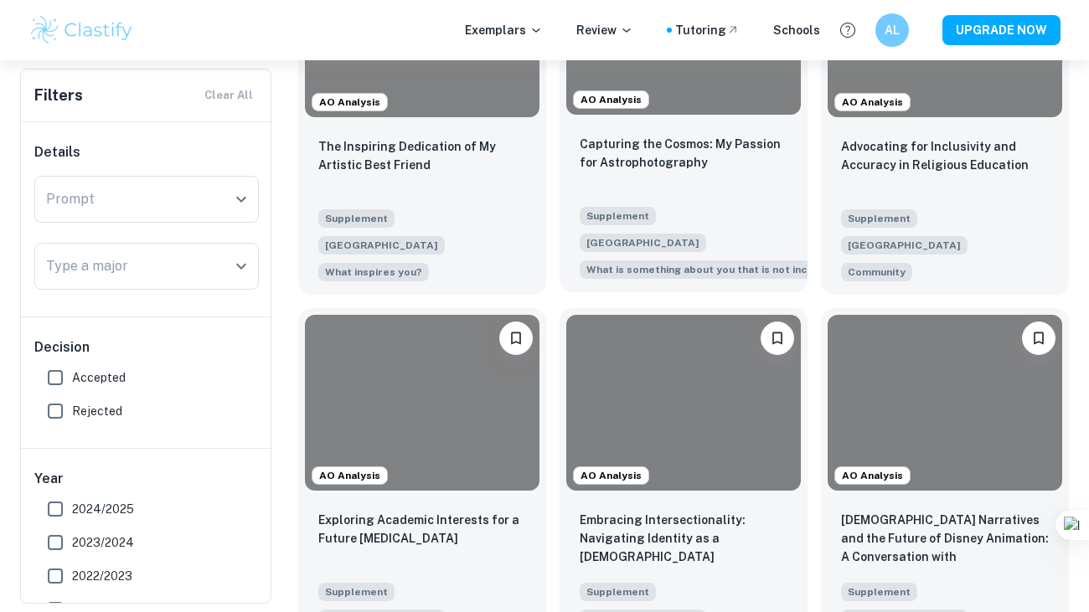
scroll to position [2737, 0]
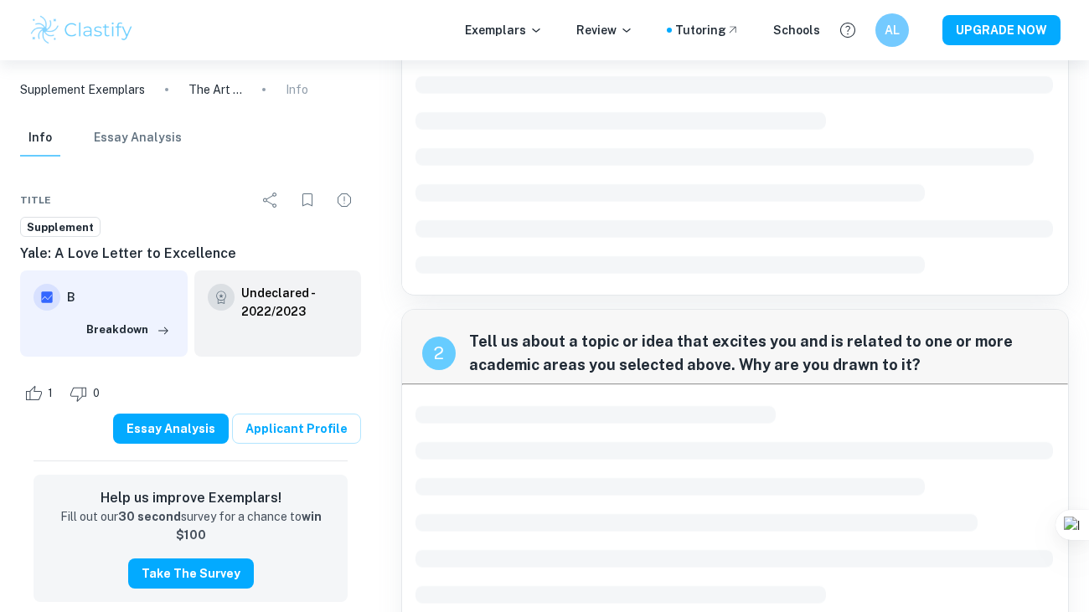
scroll to position [70, 0]
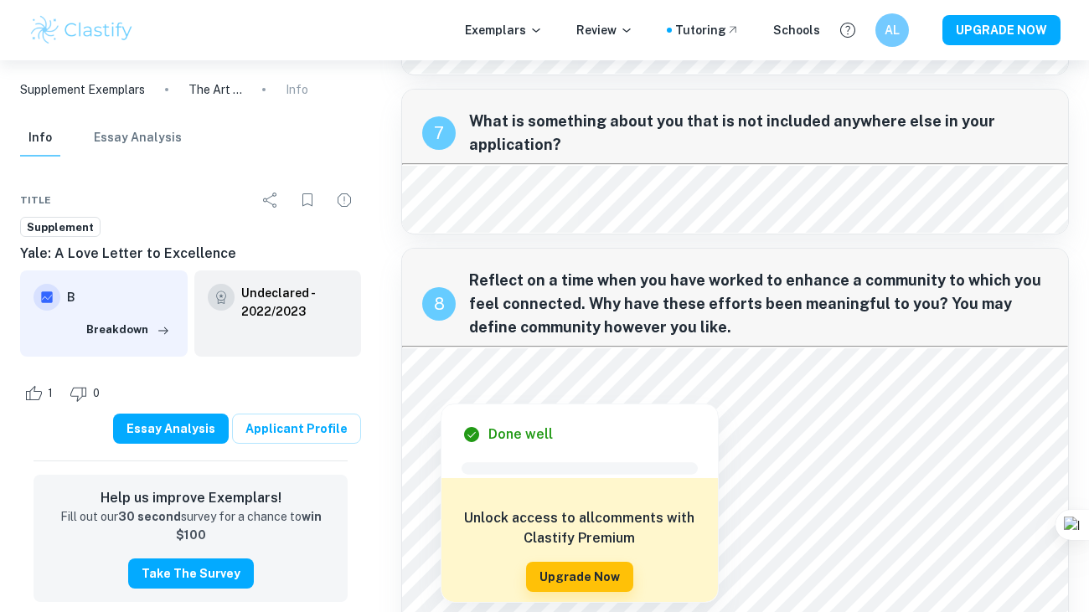
scroll to position [2346, 0]
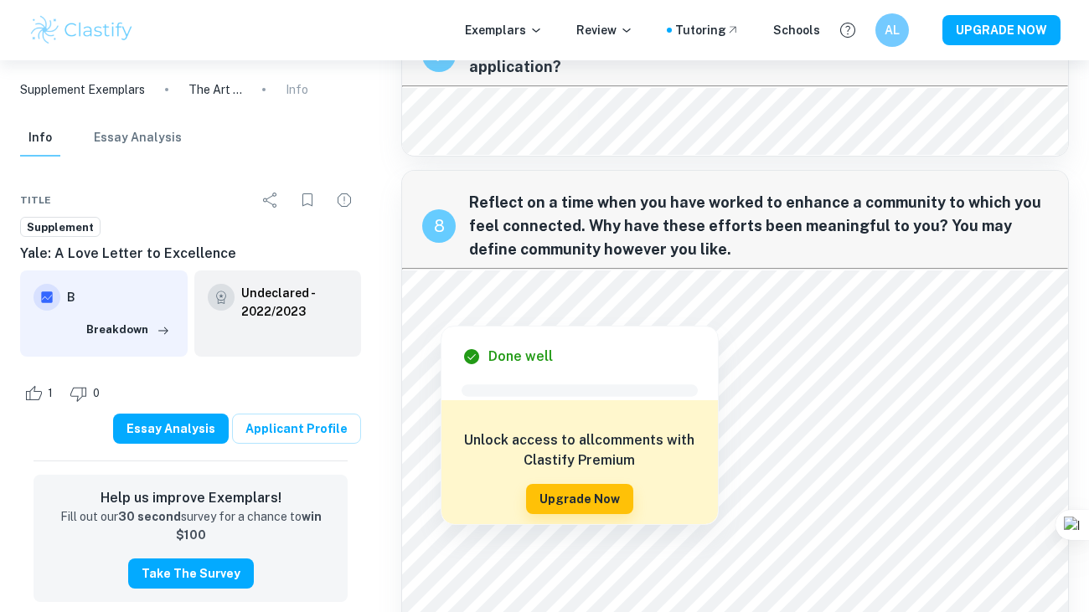
click at [1088, 235] on div at bounding box center [1088, 306] width 1 height 612
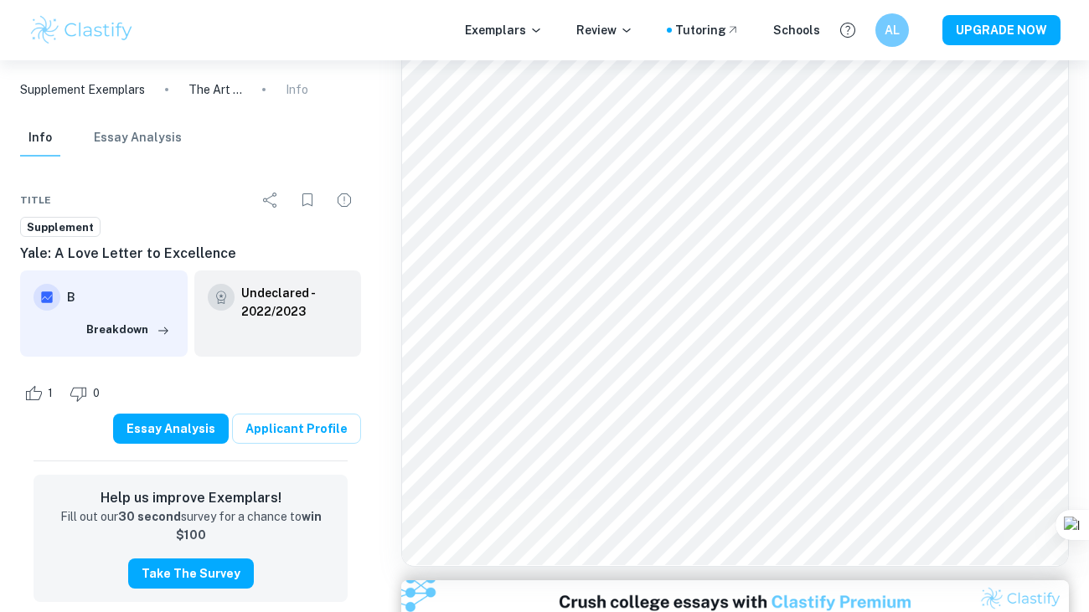
scroll to position [2986, 0]
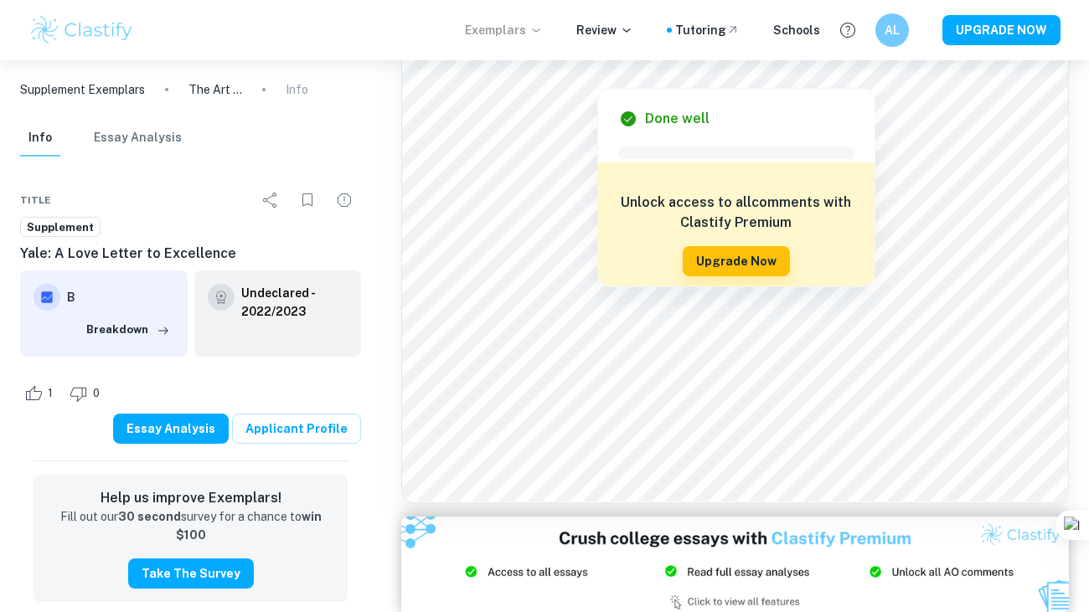
click at [528, 34] on p "Exemplars" at bounding box center [504, 30] width 78 height 18
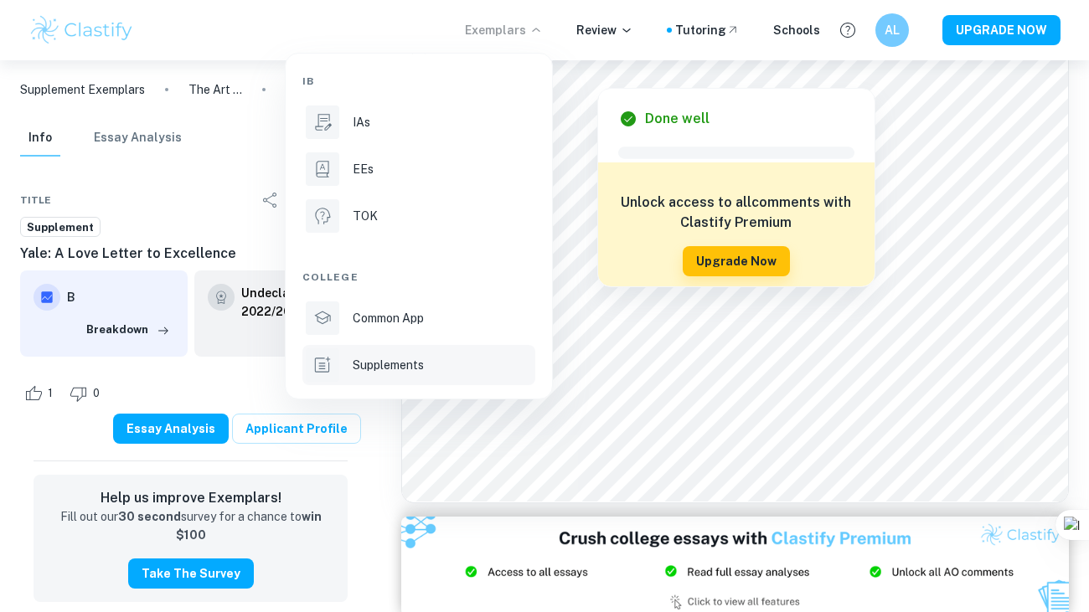
click at [400, 377] on li "Supplements" at bounding box center [418, 365] width 233 height 40
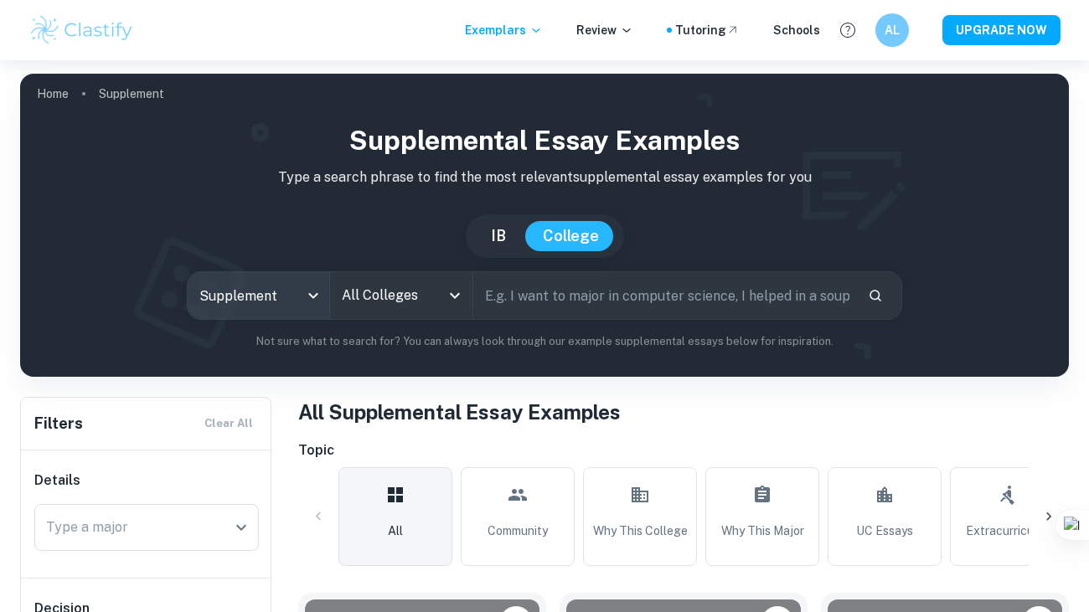
click at [269, 283] on body "We value your privacy We use cookies to enhance your browsing experience, serve…" at bounding box center [544, 366] width 1089 height 612
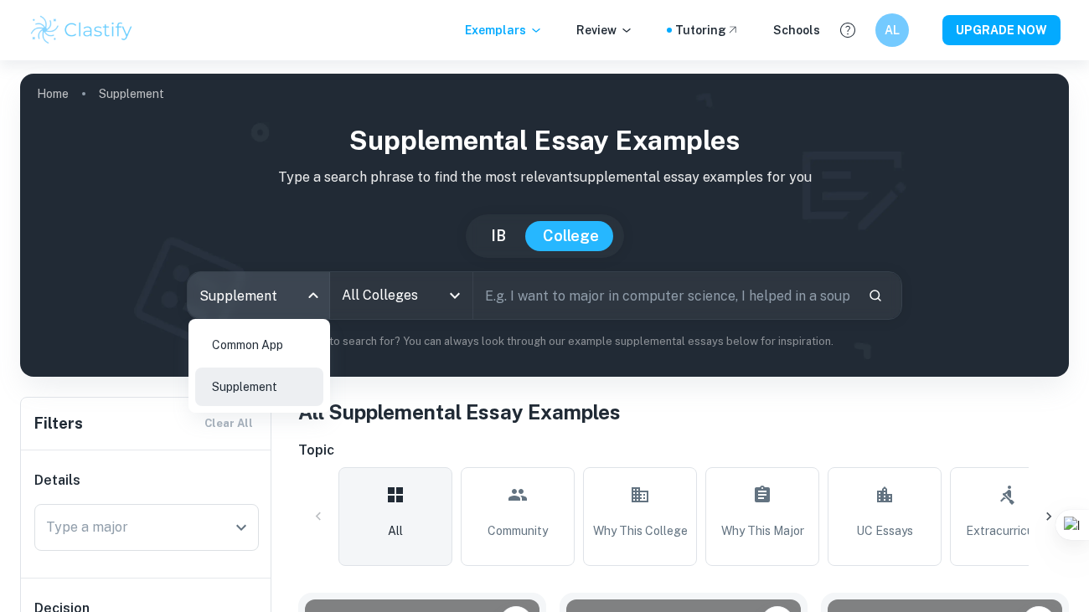
click at [570, 296] on div at bounding box center [544, 306] width 1089 height 612
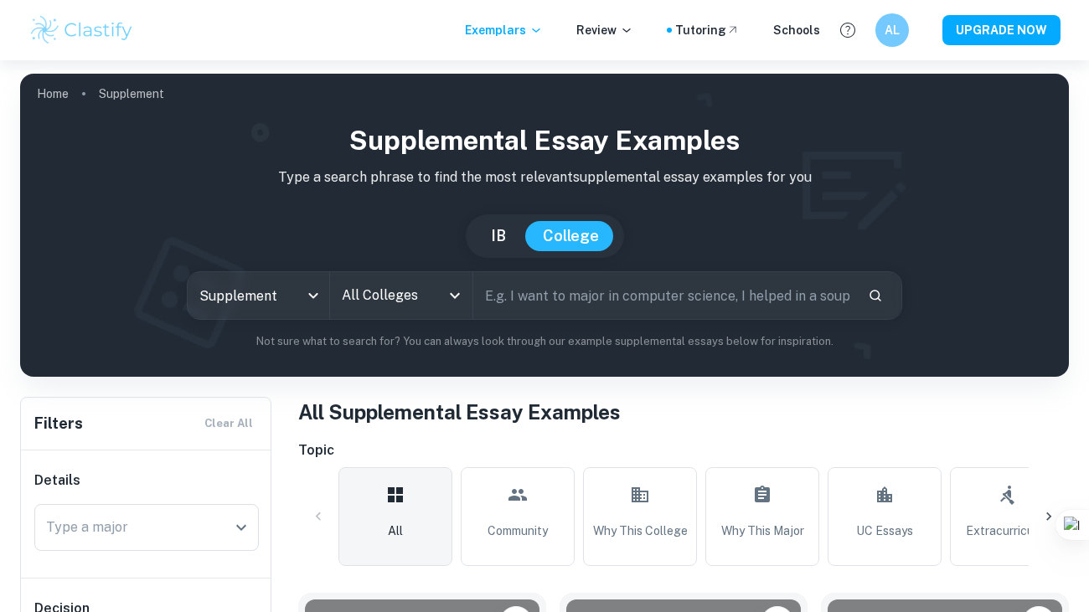
click at [569, 296] on input "text" at bounding box center [663, 295] width 381 height 47
click at [568, 302] on input "text" at bounding box center [663, 295] width 381 height 47
type input "academic interest"
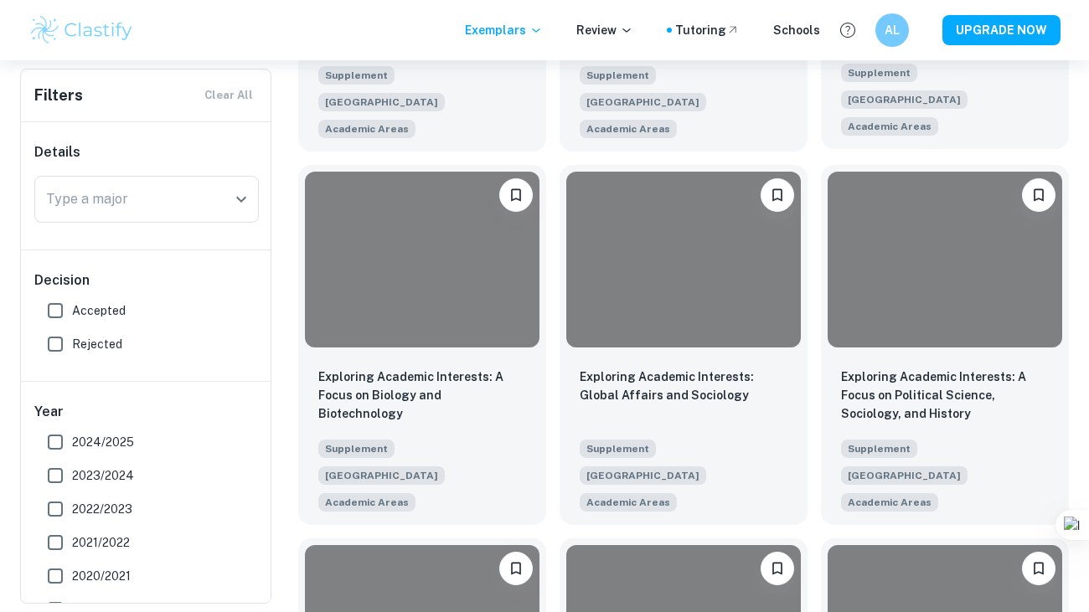
scroll to position [1176, 0]
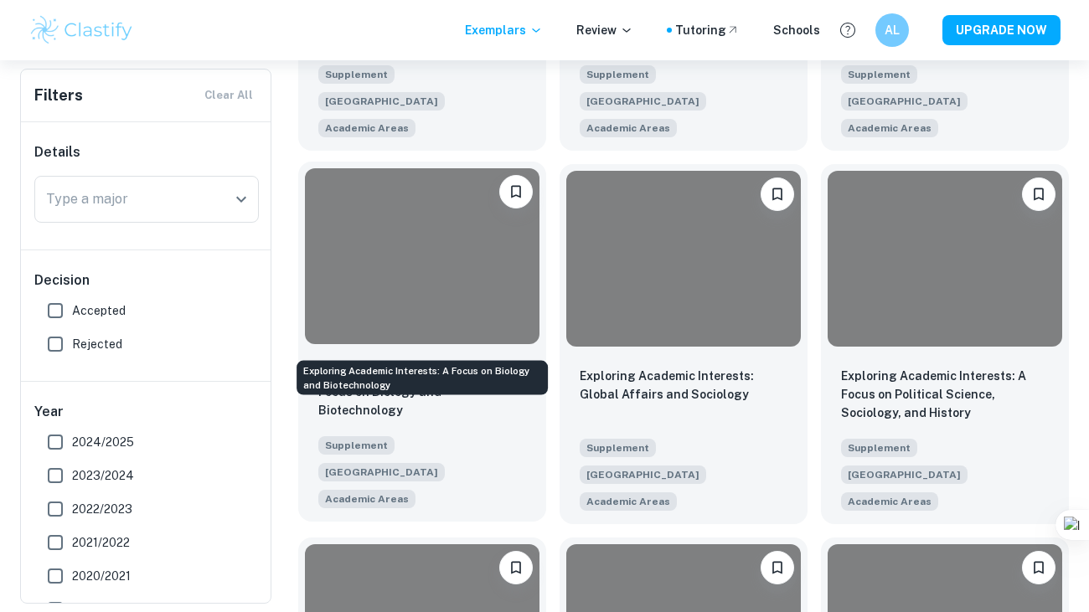
click at [488, 364] on p "Exploring Academic Interests: A Focus on Biology and Biotechnology" at bounding box center [422, 391] width 208 height 55
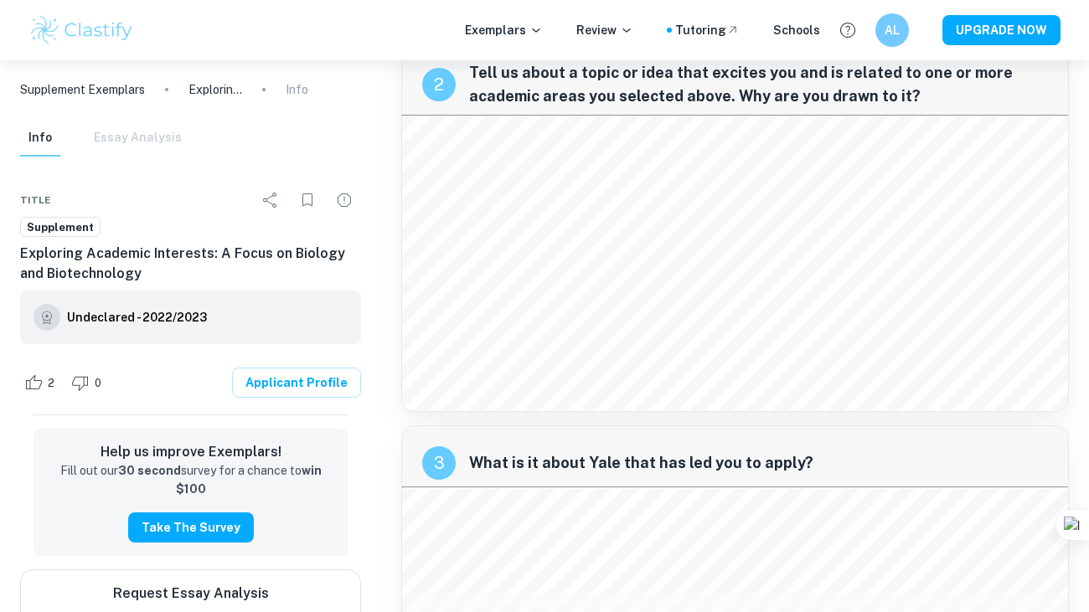
scroll to position [261, 0]
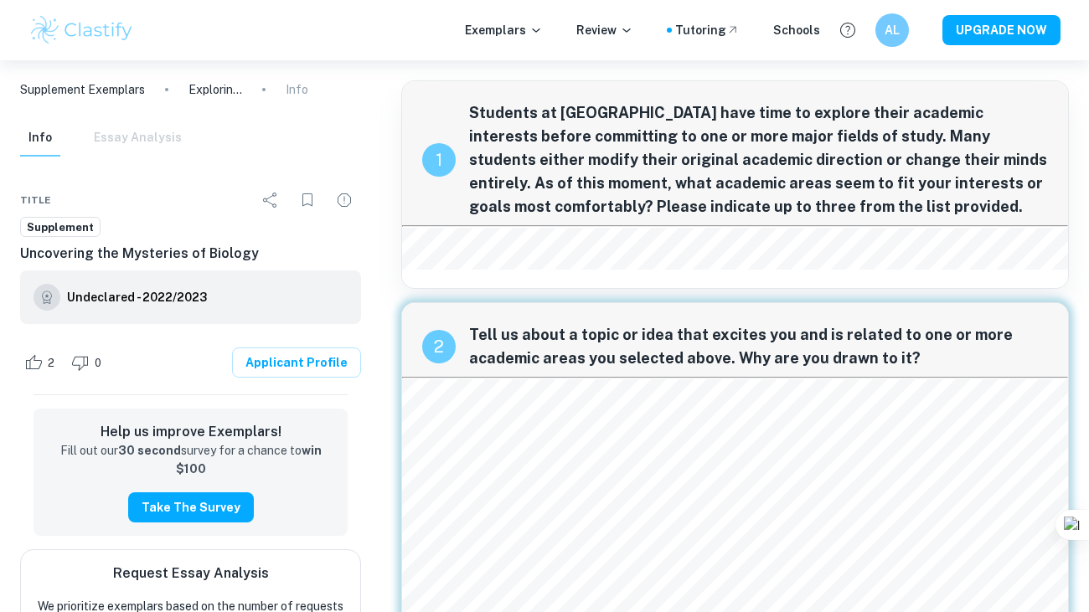
click at [88, 21] on img at bounding box center [81, 30] width 106 height 34
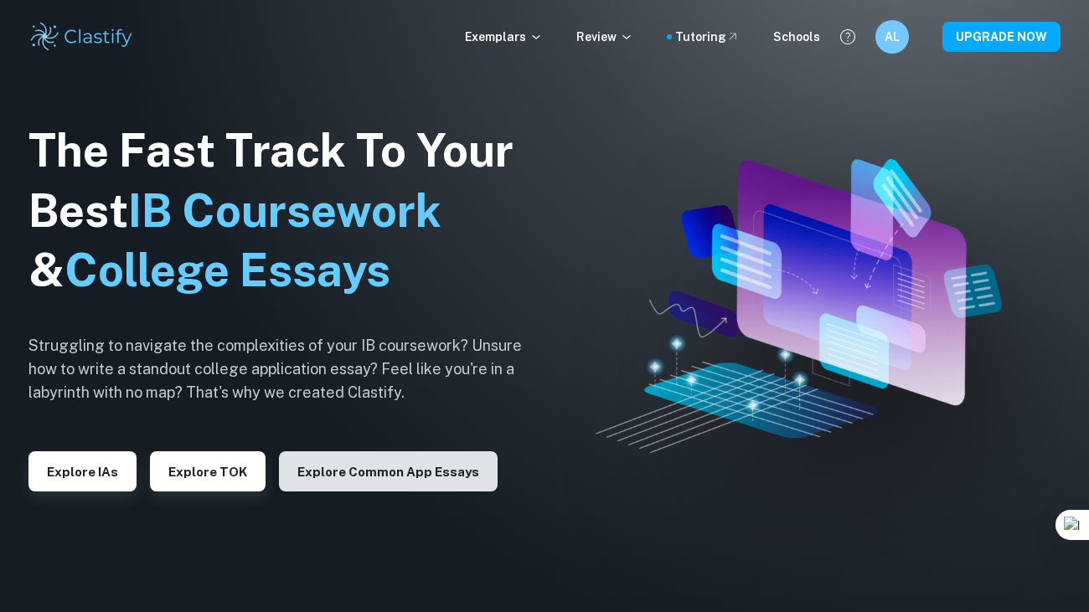
click at [355, 476] on button "Explore Common App essays" at bounding box center [388, 472] width 219 height 40
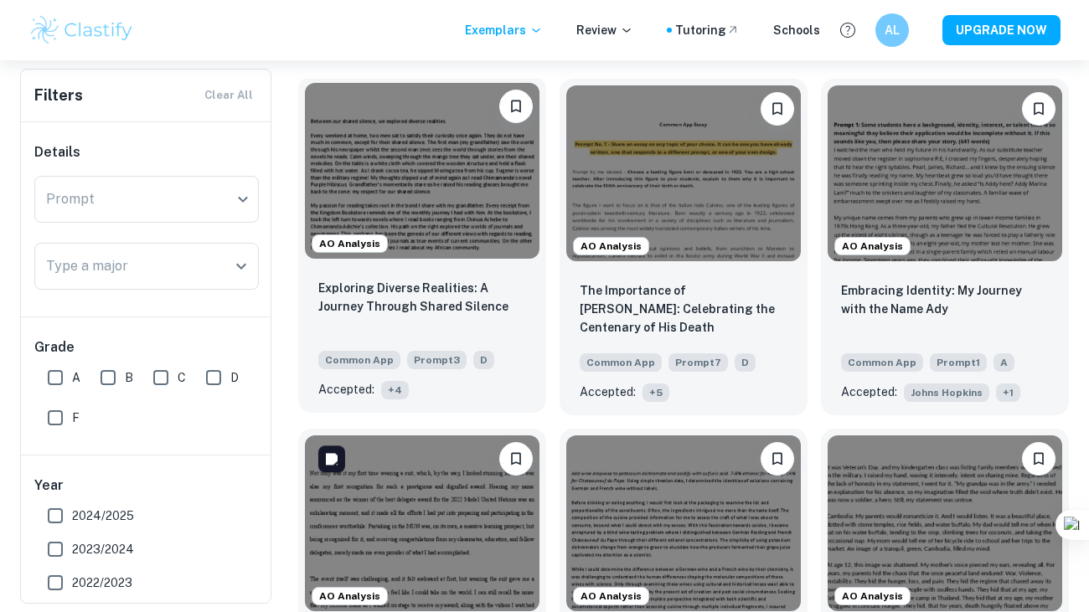
scroll to position [494, 0]
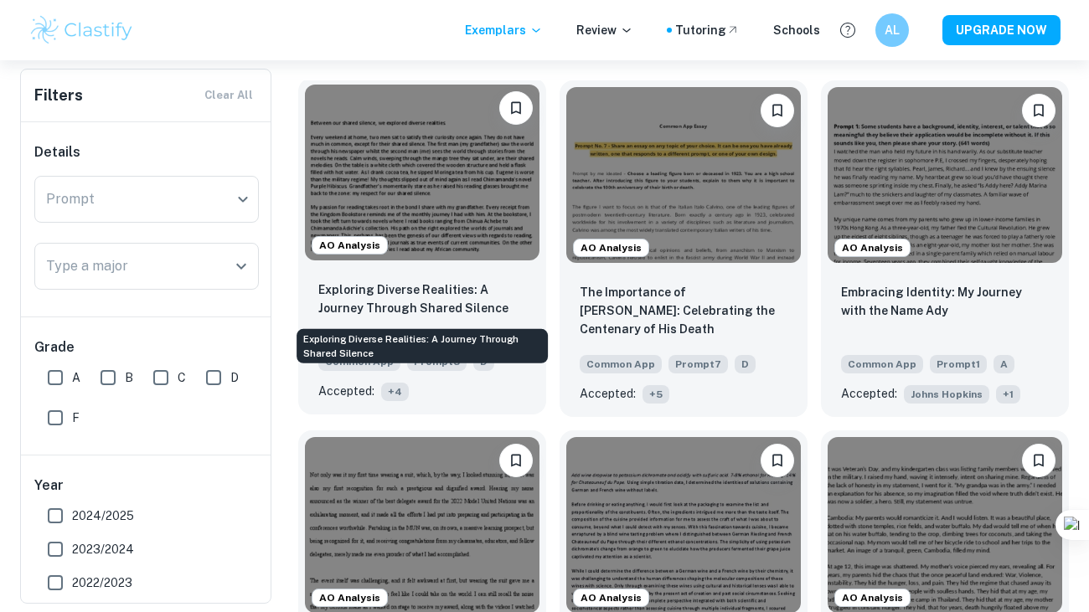
click at [430, 282] on p "Exploring Diverse Realities: A Journey Through Shared Silence" at bounding box center [422, 299] width 208 height 37
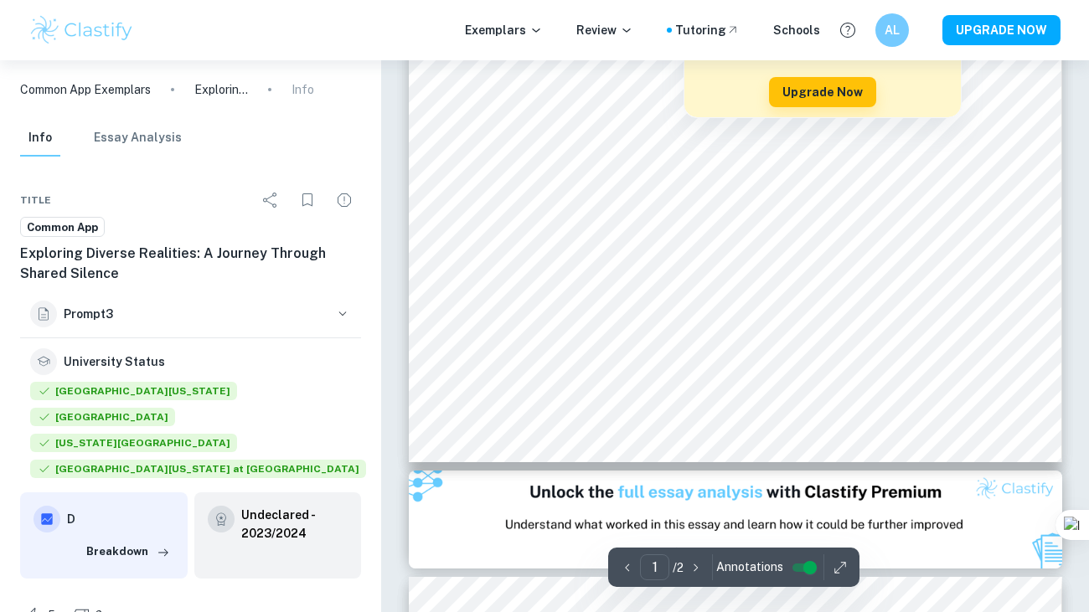
scroll to position [472, 0]
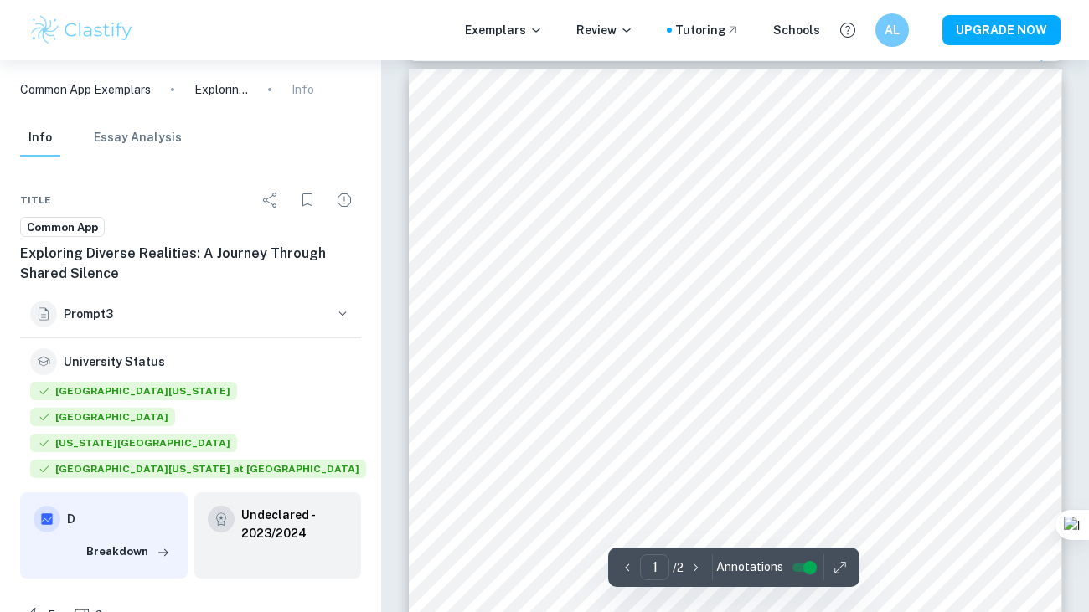
type input "2"
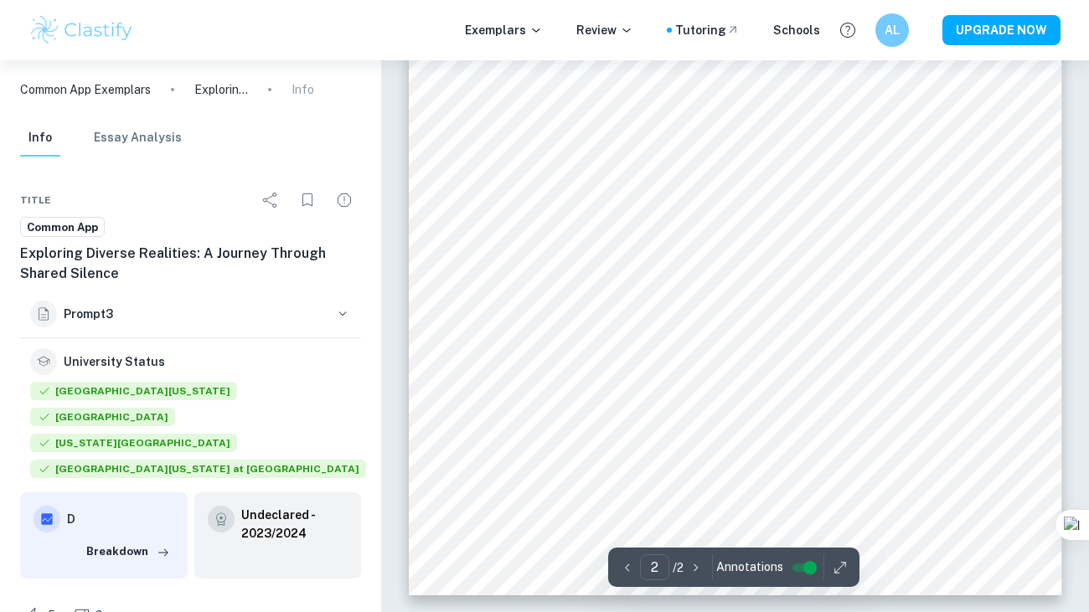
scroll to position [1284, 0]
